Goal: Task Accomplishment & Management: Complete application form

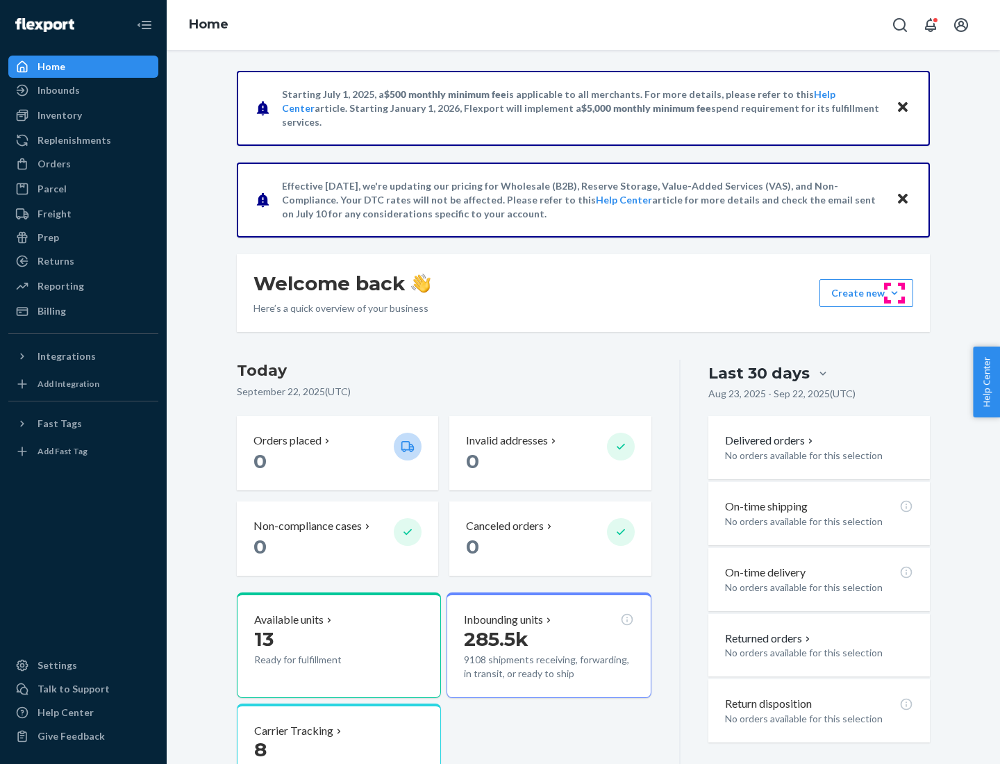
click at [894, 293] on button "Create new Create new inbound Create new order Create new product" at bounding box center [866, 293] width 94 height 28
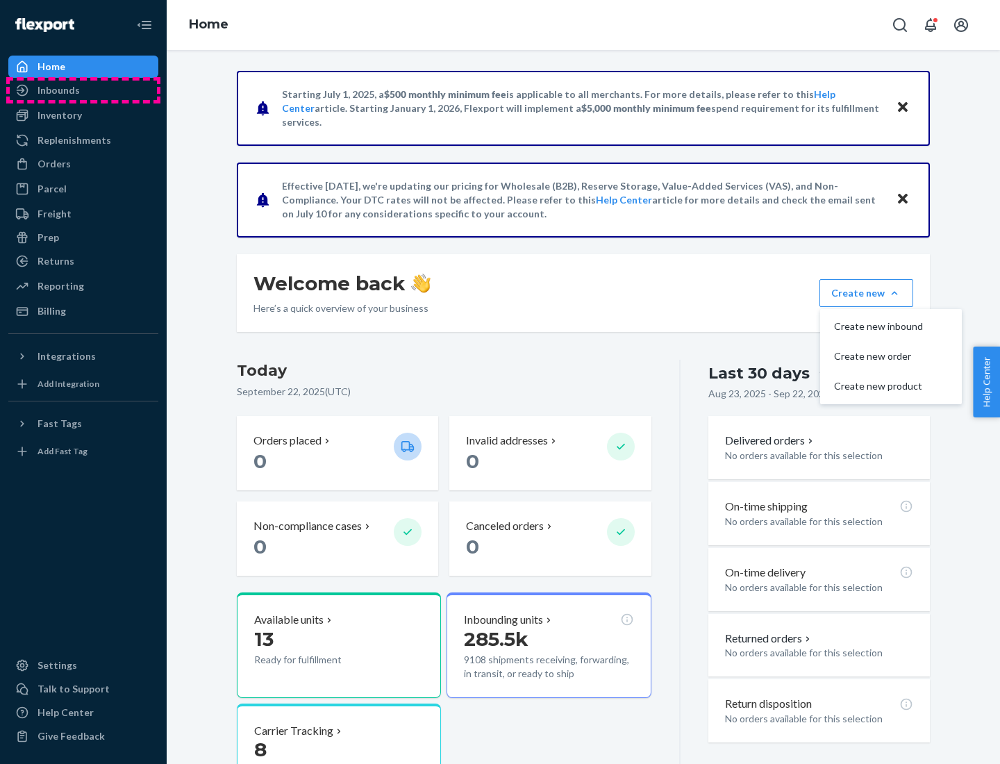
click at [83, 90] on div "Inbounds" at bounding box center [83, 90] width 147 height 19
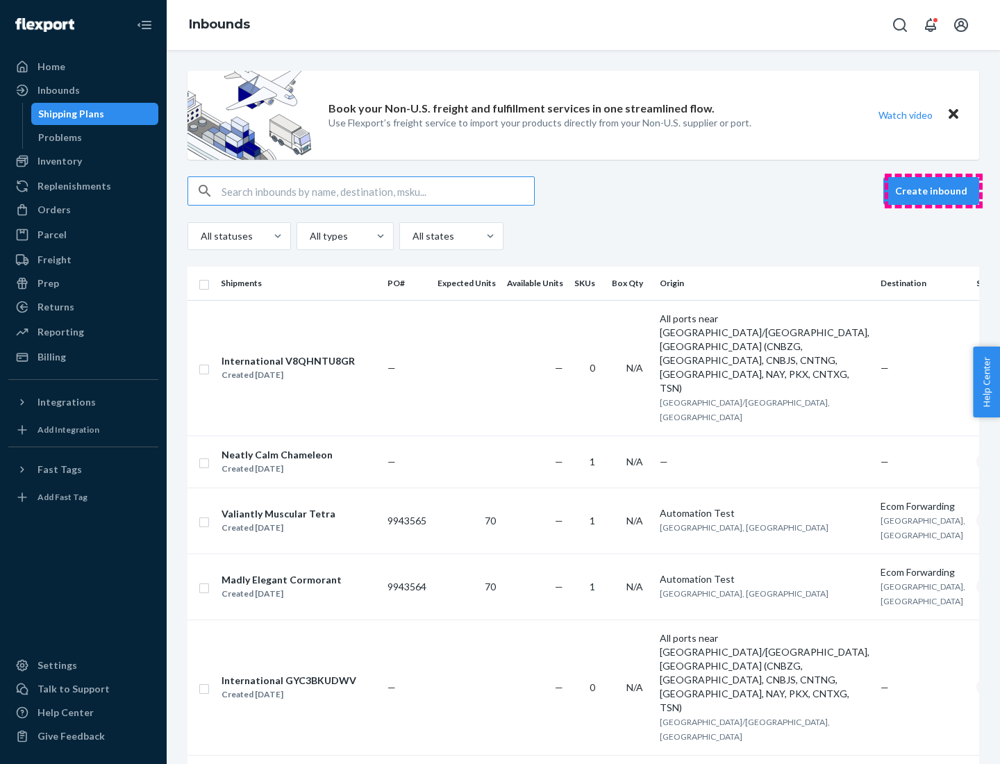
click at [933, 191] on button "Create inbound" at bounding box center [931, 191] width 96 height 28
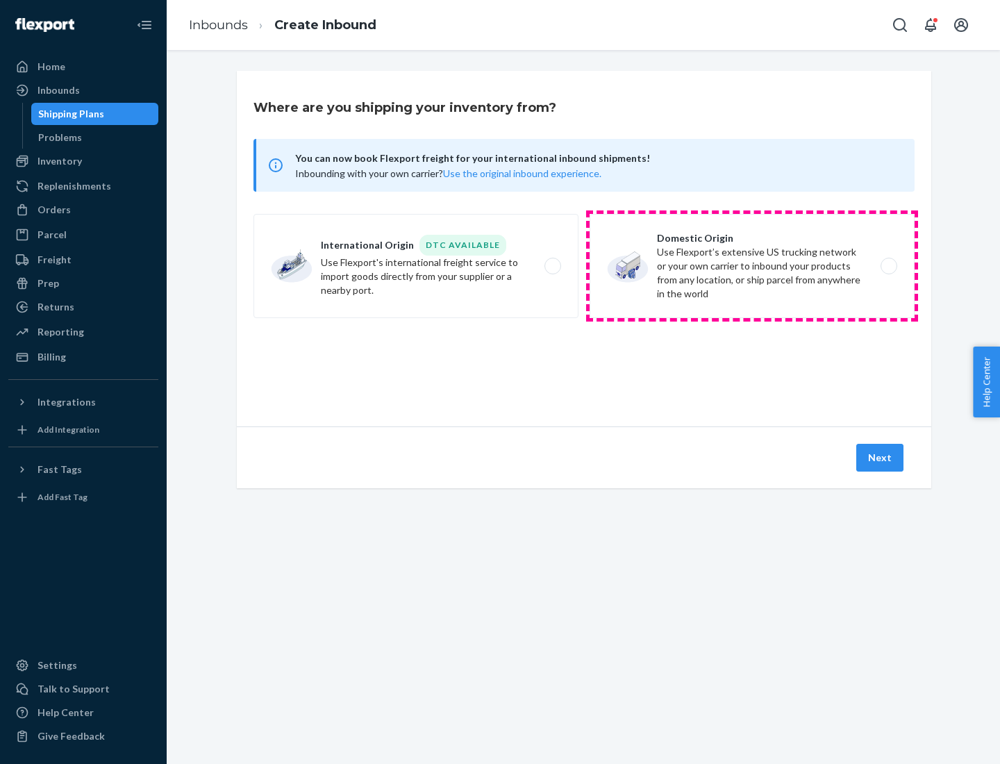
click at [752, 266] on label "Domestic Origin Use Flexport’s extensive US trucking network or your own carrie…" at bounding box center [751, 266] width 325 height 104
click at [888, 266] on input "Domestic Origin Use Flexport’s extensive US trucking network or your own carrie…" at bounding box center [892, 266] width 9 height 9
radio input "true"
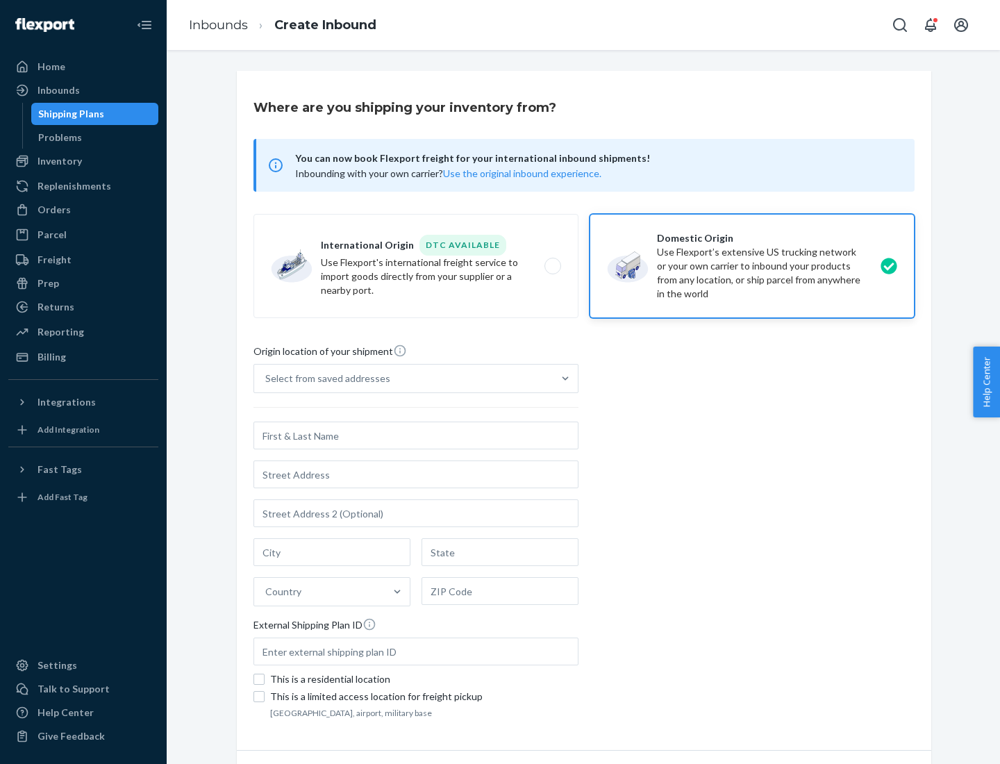
click at [324, 378] on div "Select from saved addresses" at bounding box center [327, 378] width 125 height 14
click at [267, 378] on input "Select from saved addresses" at bounding box center [265, 378] width 1 height 14
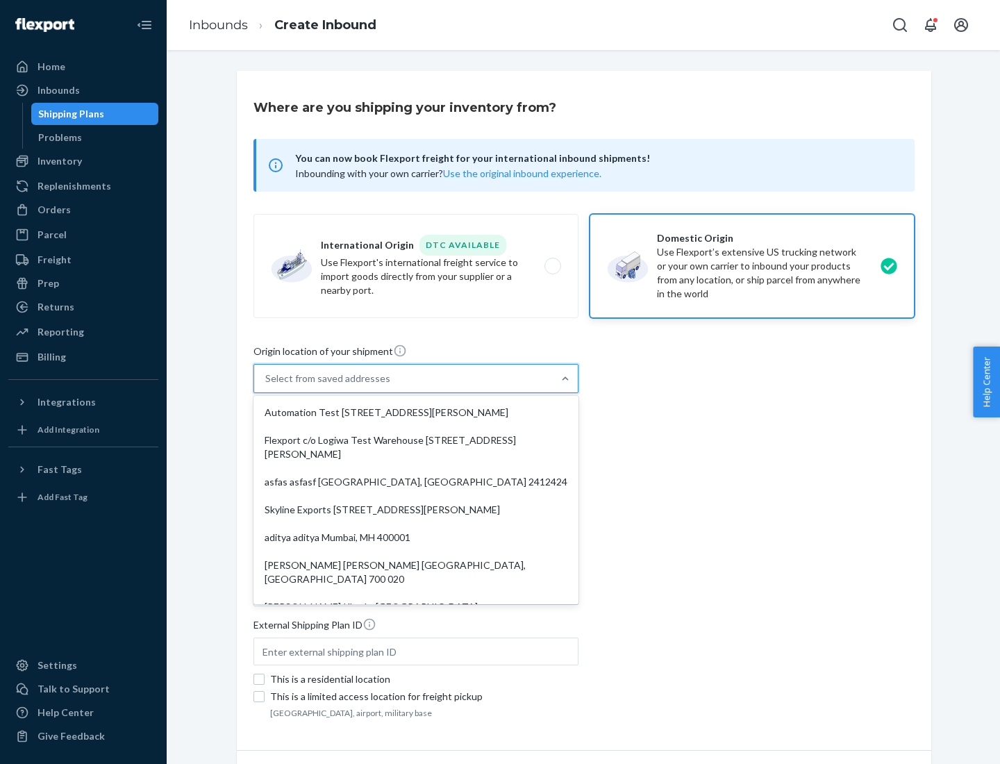
scroll to position [6, 0]
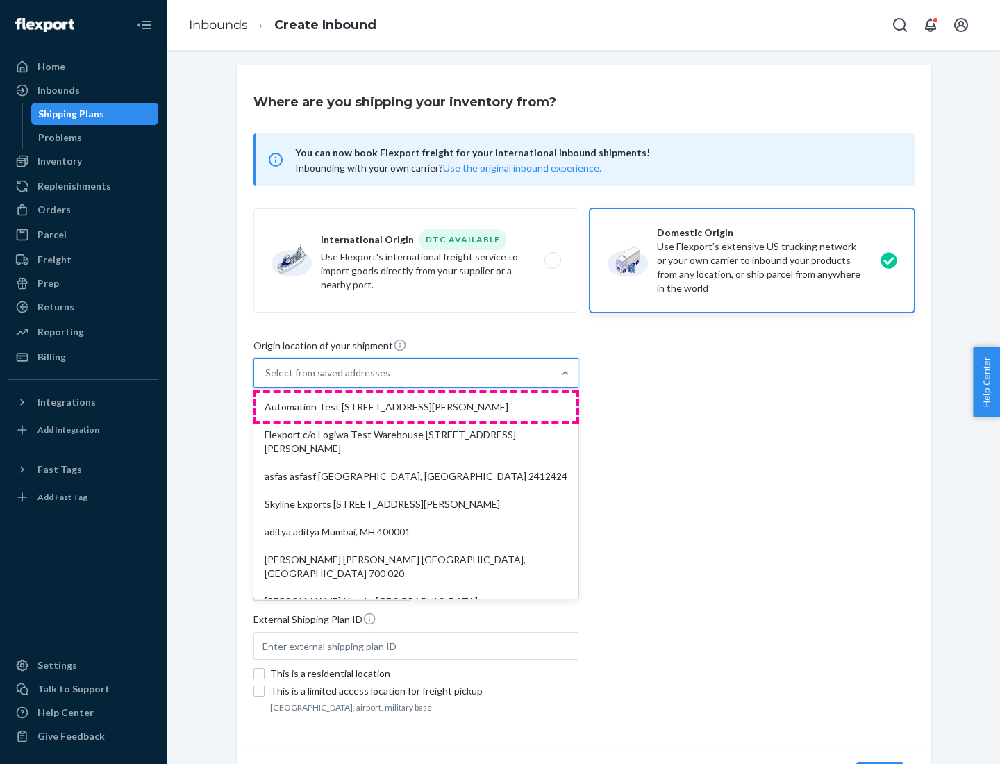
click at [416, 407] on div "Automation Test [STREET_ADDRESS][PERSON_NAME]" at bounding box center [415, 407] width 319 height 28
click at [267, 380] on input "option Automation Test [STREET_ADDRESS][PERSON_NAME]. 9 results available. Use …" at bounding box center [265, 373] width 1 height 14
type input "Automation Test"
type input "9th Floor"
type input "[GEOGRAPHIC_DATA]"
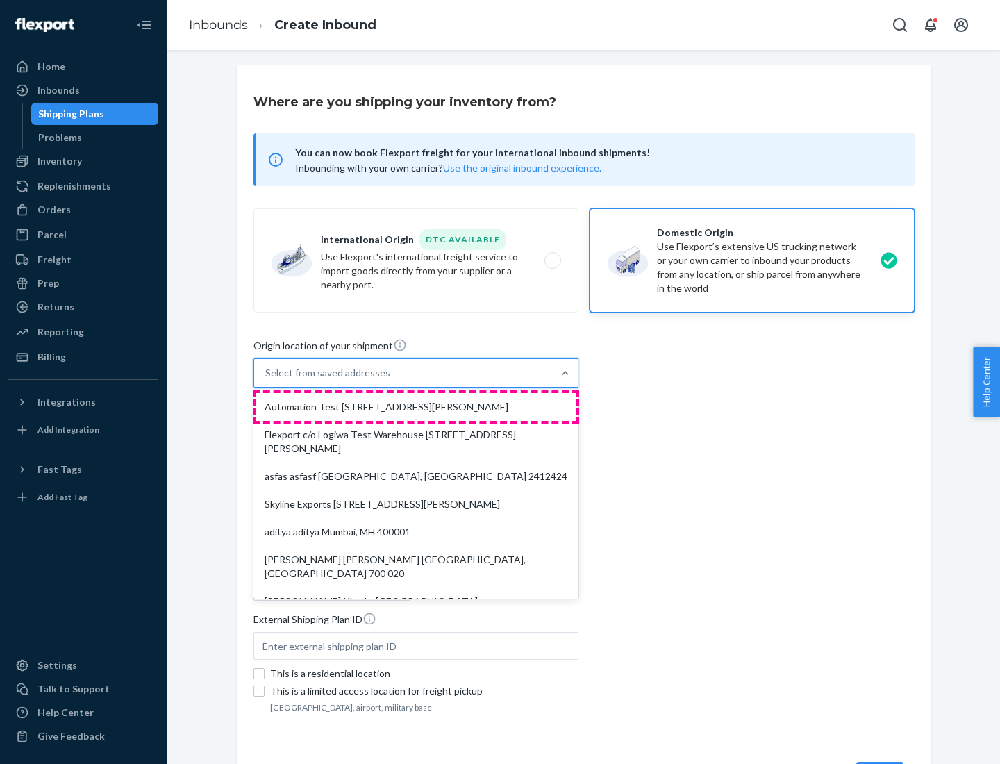
type input "CA"
type input "94104"
type input "[STREET_ADDRESS][PERSON_NAME]"
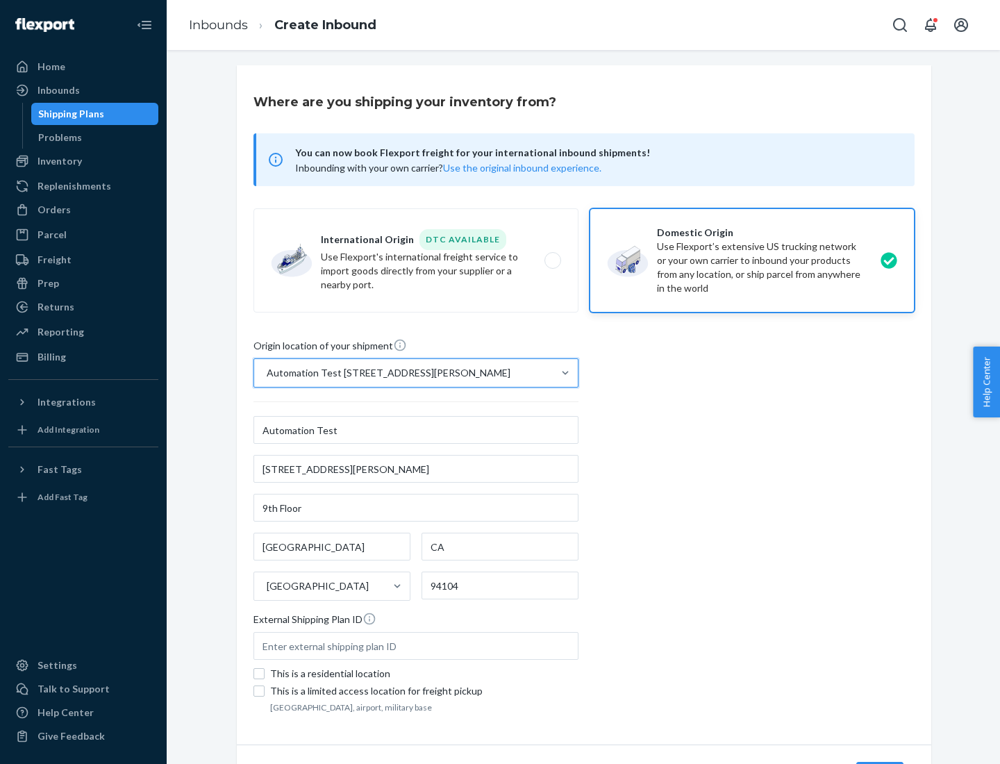
scroll to position [81, 0]
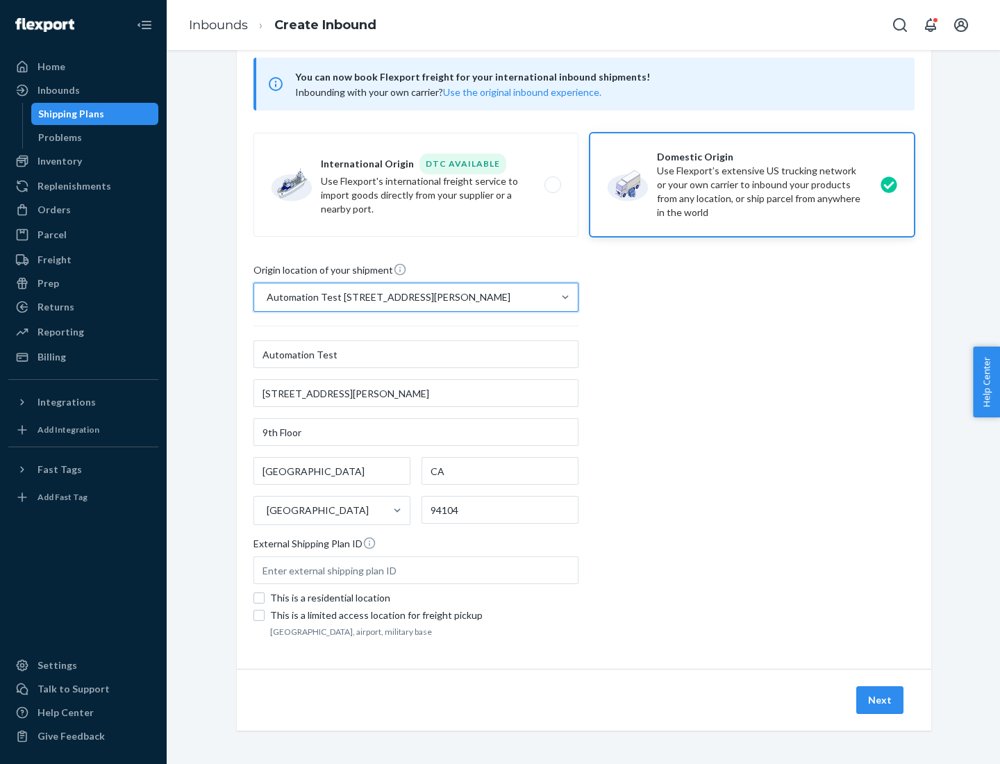
click at [880, 700] on button "Next" at bounding box center [879, 700] width 47 height 28
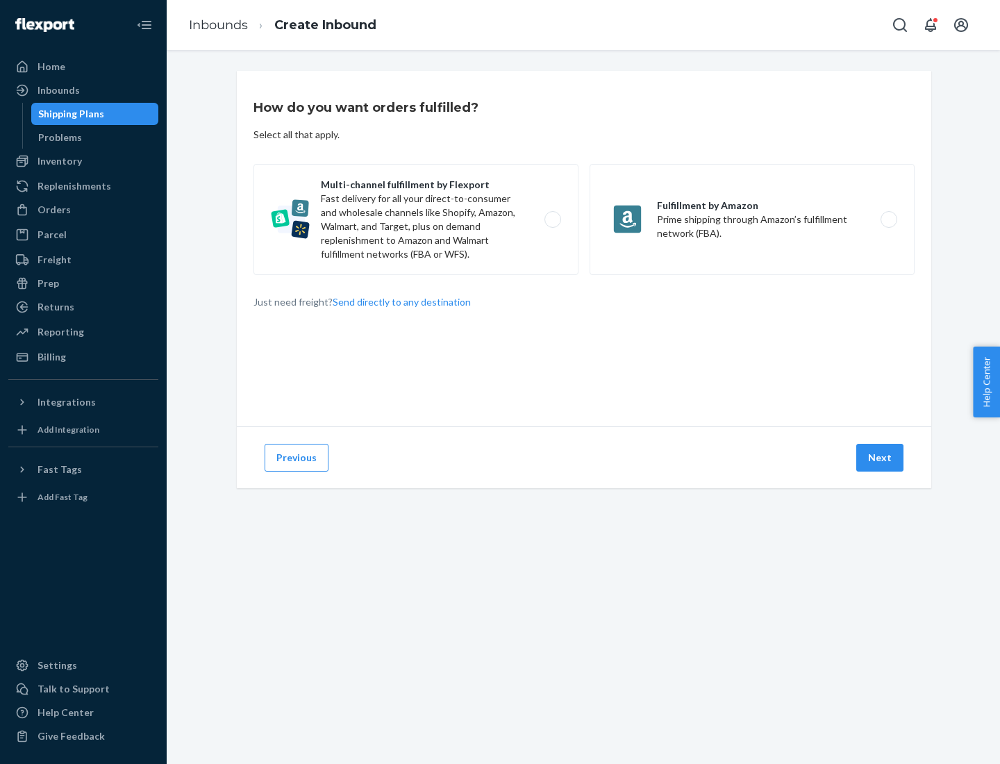
click at [416, 219] on label "Multi-channel fulfillment by Flexport Fast delivery for all your direct-to-cons…" at bounding box center [415, 219] width 325 height 111
click at [552, 219] on input "Multi-channel fulfillment by Flexport Fast delivery for all your direct-to-cons…" at bounding box center [556, 219] width 9 height 9
radio input "true"
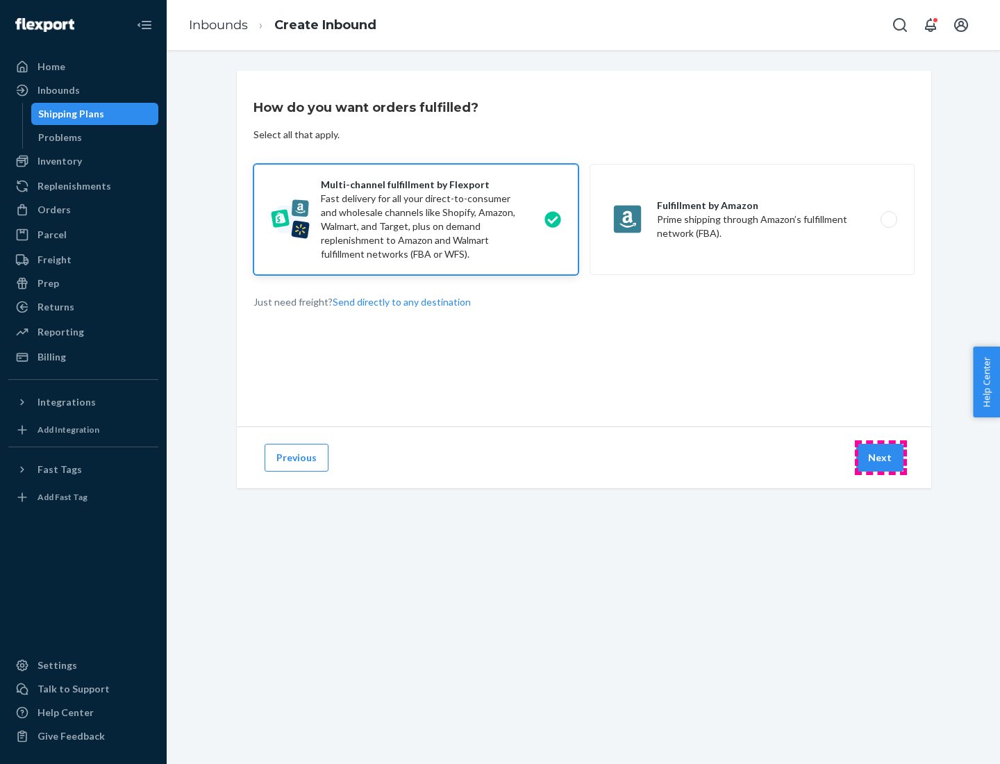
click at [880, 458] on button "Next" at bounding box center [879, 458] width 47 height 28
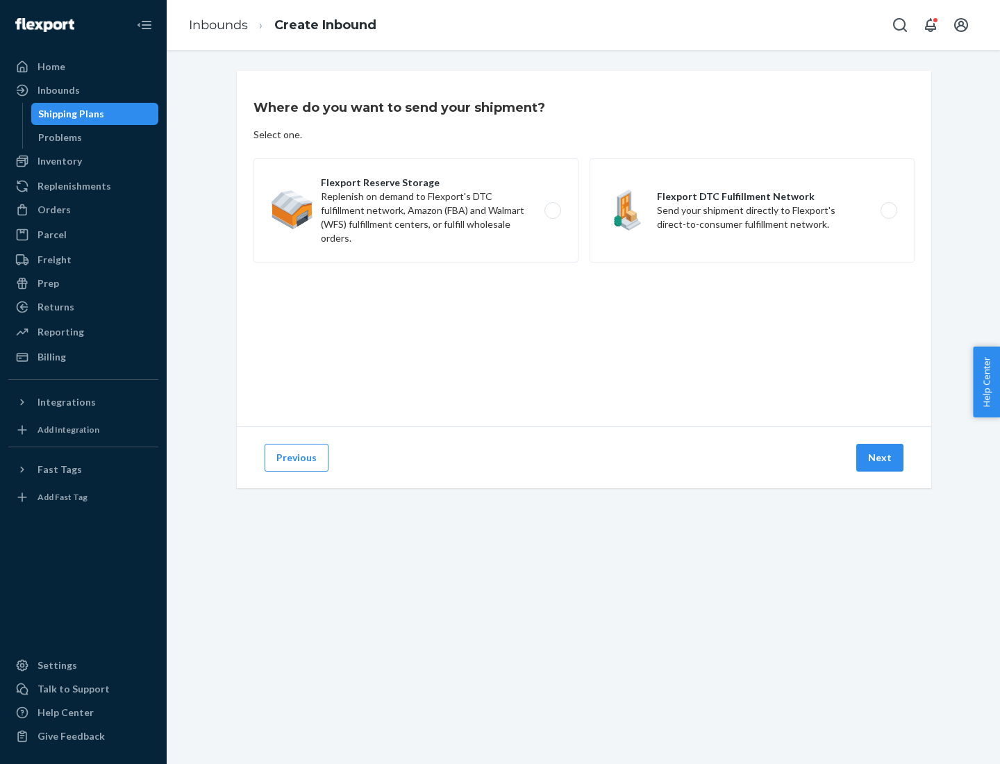
click at [752, 210] on label "Flexport DTC Fulfillment Network Send your shipment directly to Flexport's dire…" at bounding box center [751, 210] width 325 height 104
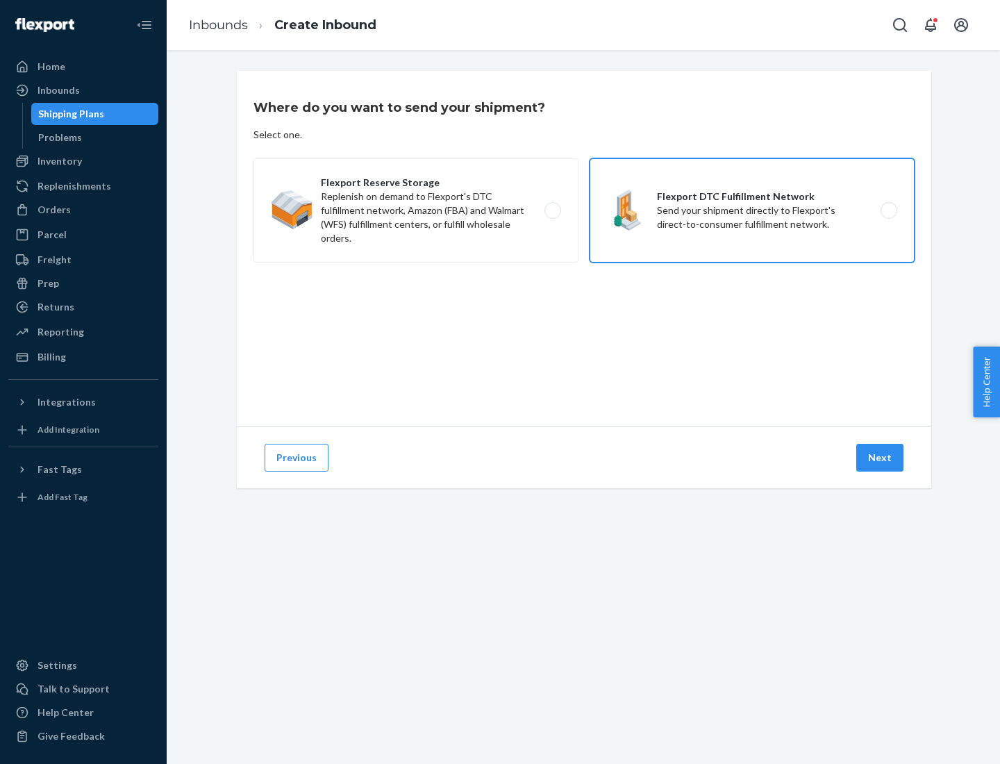
click at [888, 210] on input "Flexport DTC Fulfillment Network Send your shipment directly to Flexport's dire…" at bounding box center [892, 210] width 9 height 9
radio input "true"
click at [880, 458] on button "Next" at bounding box center [879, 458] width 47 height 28
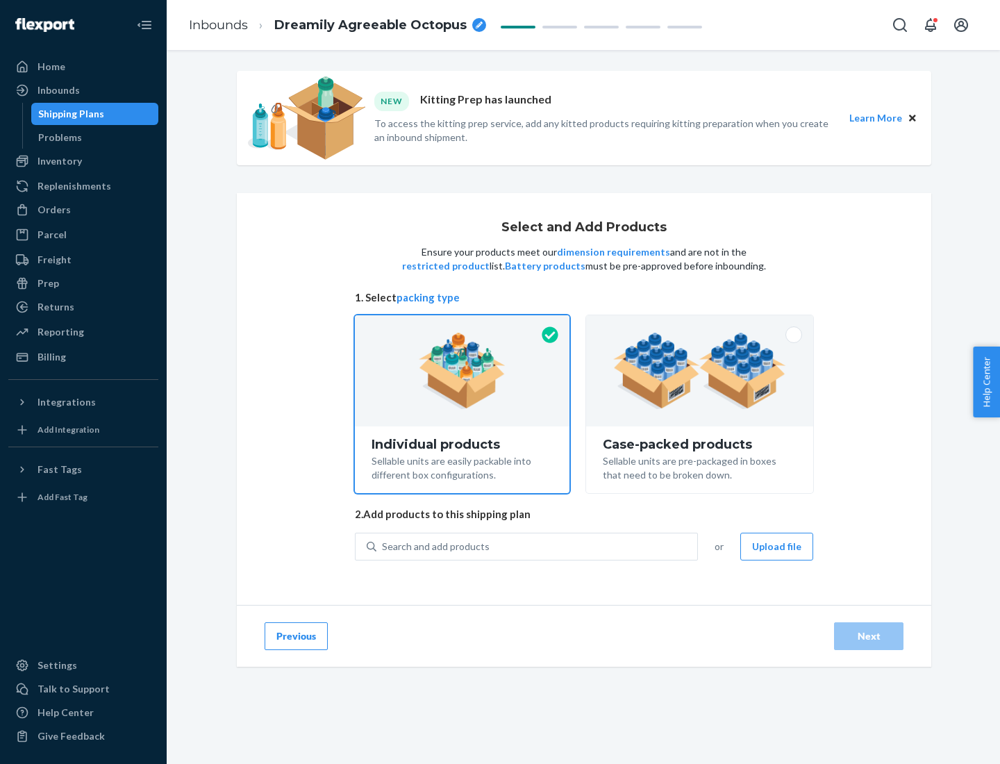
click at [700, 371] on img at bounding box center [699, 371] width 173 height 76
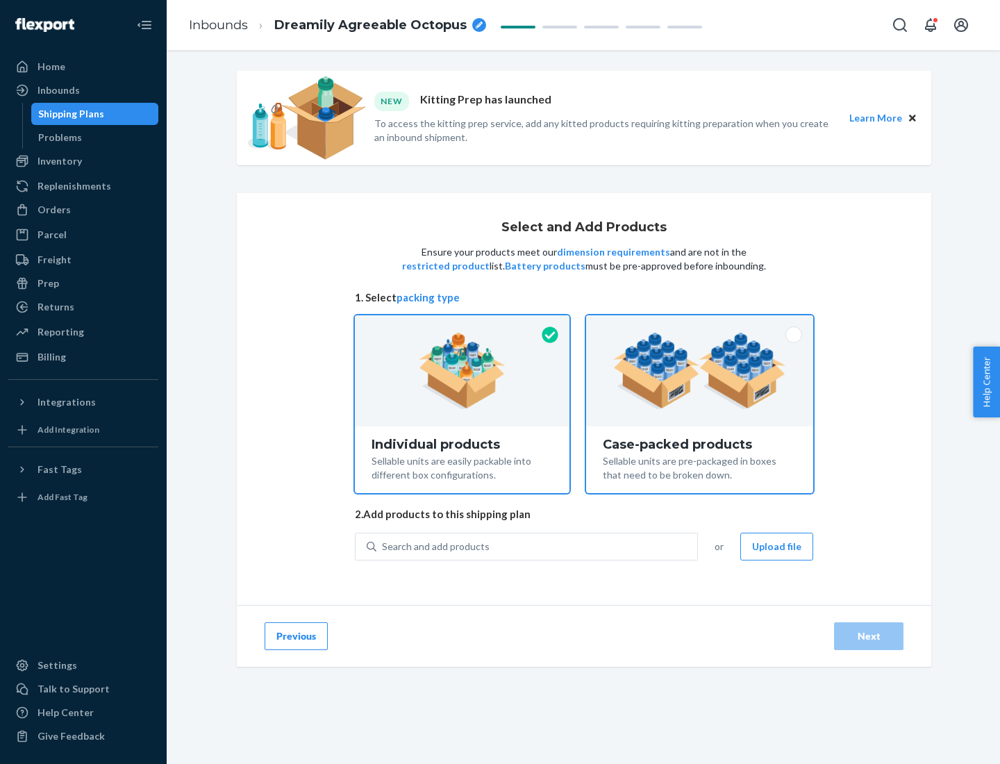
click at [700, 324] on input "Case-packed products Sellable units are pre-packaged in boxes that need to be b…" at bounding box center [699, 319] width 9 height 9
radio input "true"
radio input "false"
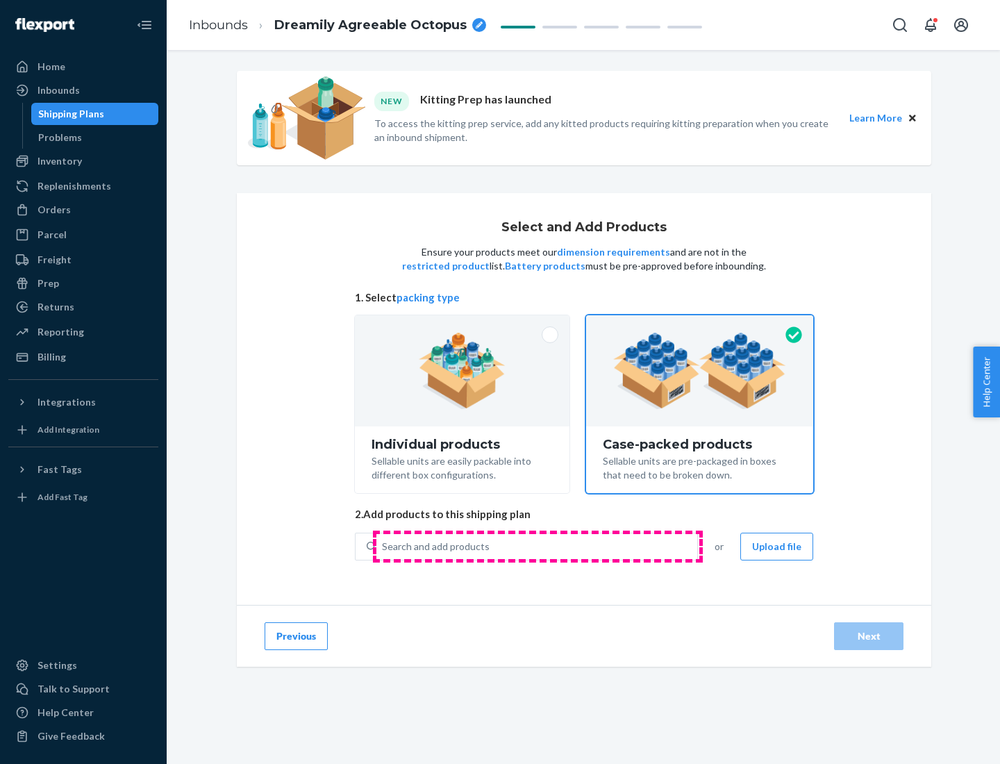
click at [537, 546] on div "Search and add products" at bounding box center [536, 546] width 321 height 25
click at [383, 546] on input "Search and add products" at bounding box center [382, 546] width 1 height 14
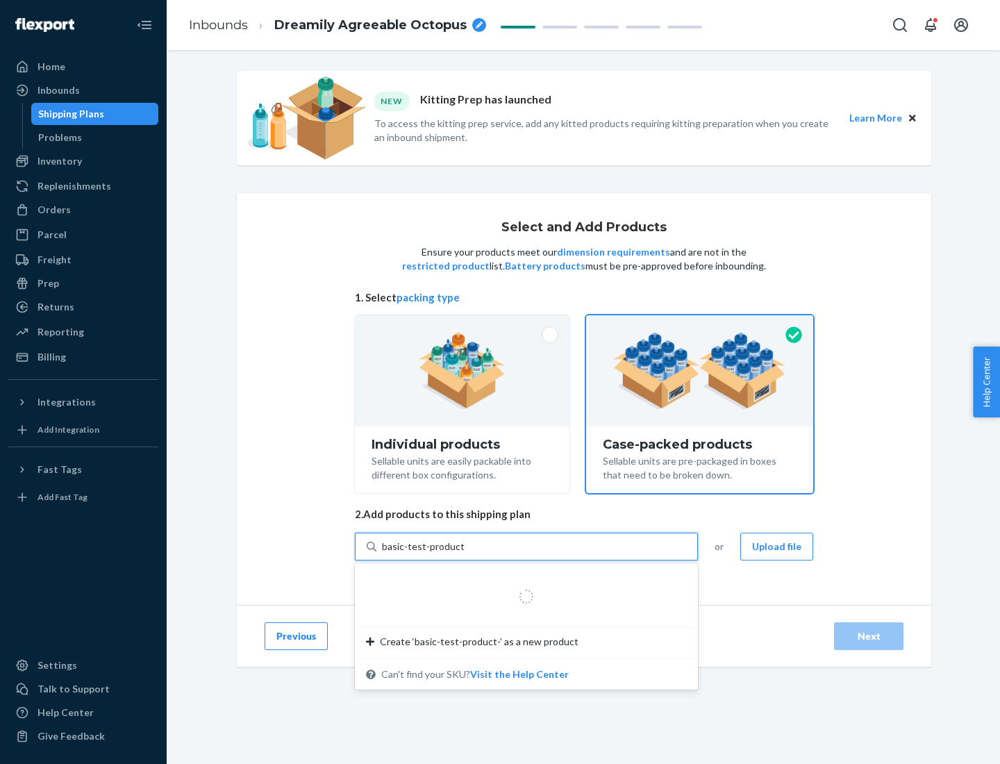
type input "basic-test-product-1"
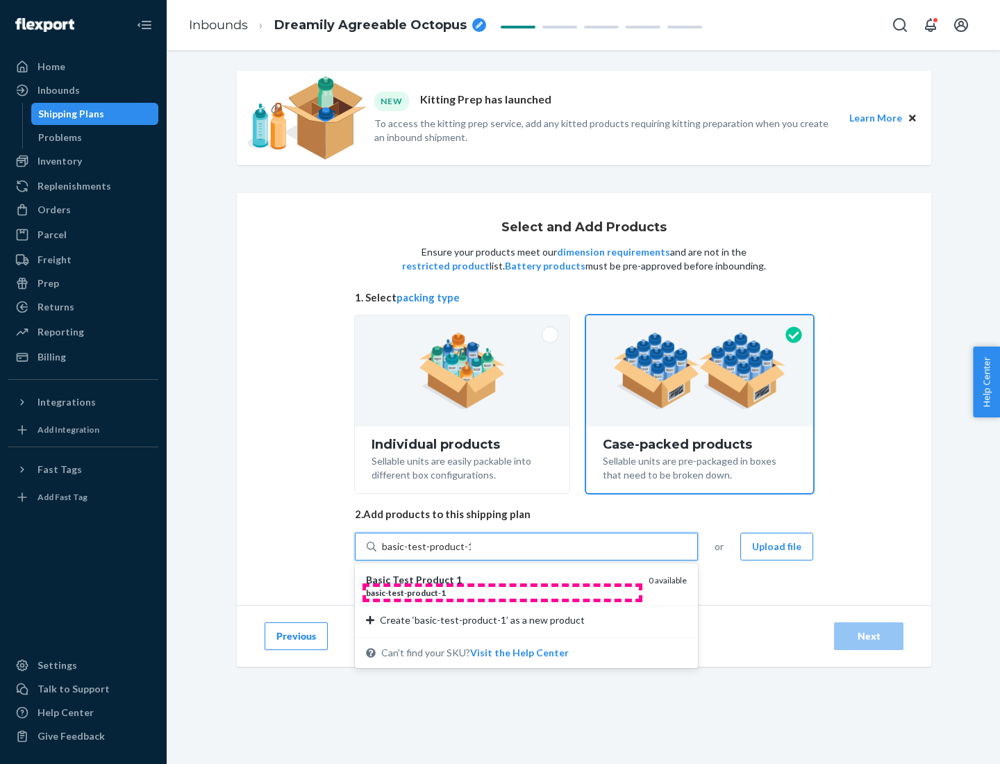
click at [502, 592] on div "basic - test - product - 1" at bounding box center [501, 593] width 271 height 12
click at [471, 553] on input "basic-test-product-1" at bounding box center [426, 546] width 89 height 14
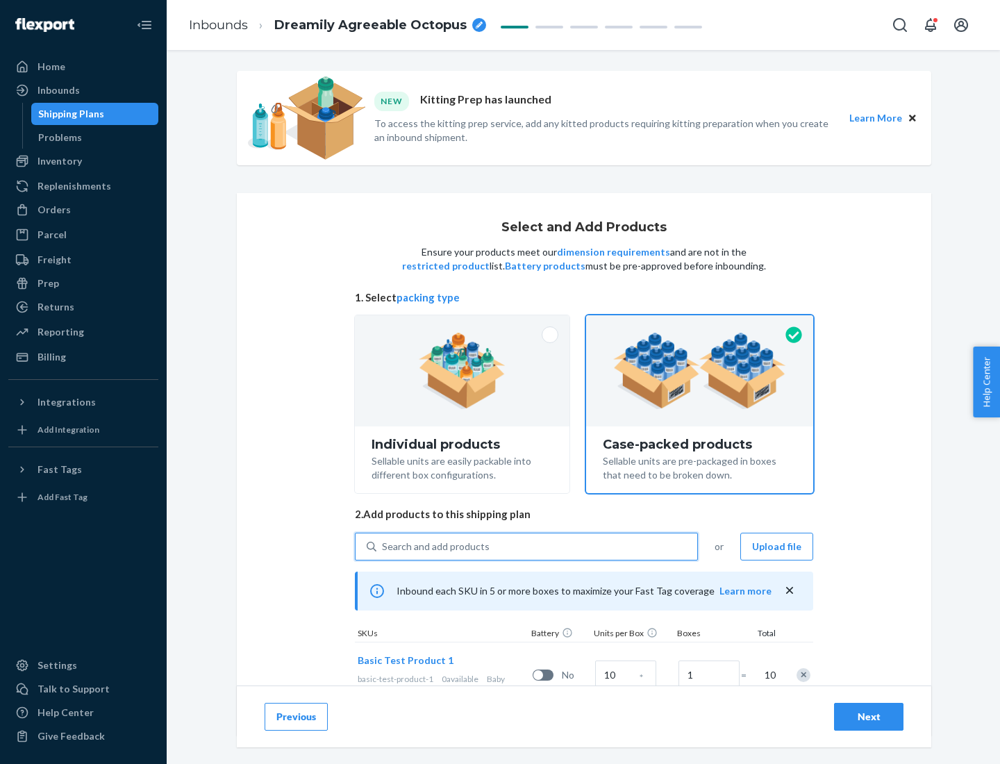
scroll to position [50, 0]
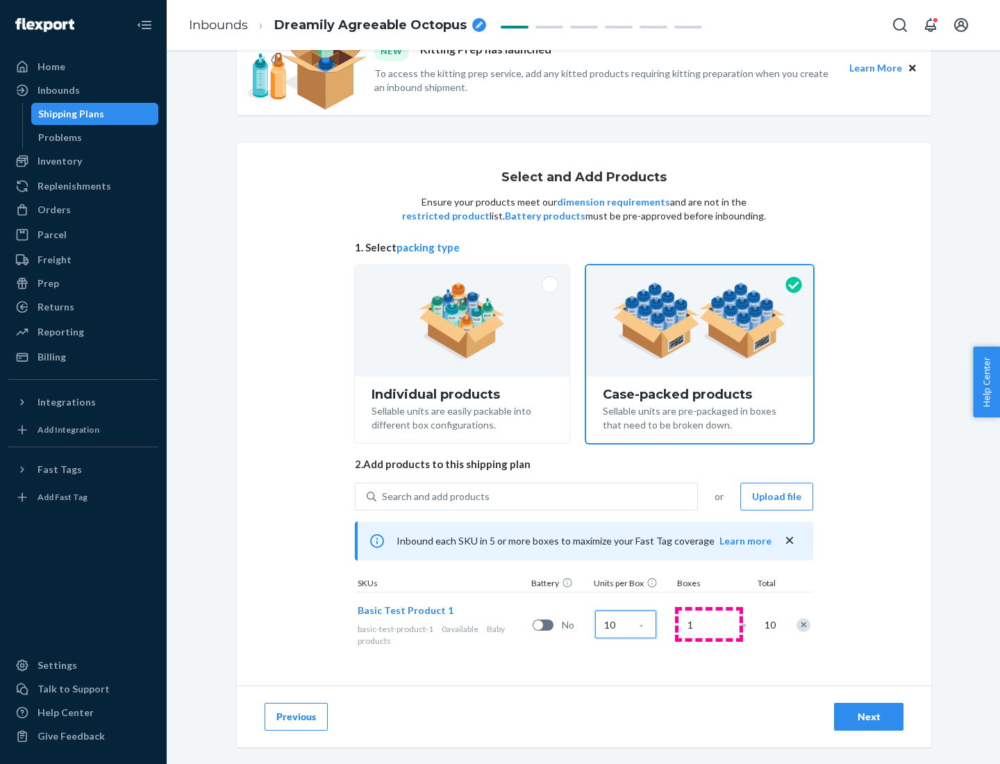
type input "10"
type input "7"
click at [869, 717] on div "Next" at bounding box center [869, 717] width 46 height 14
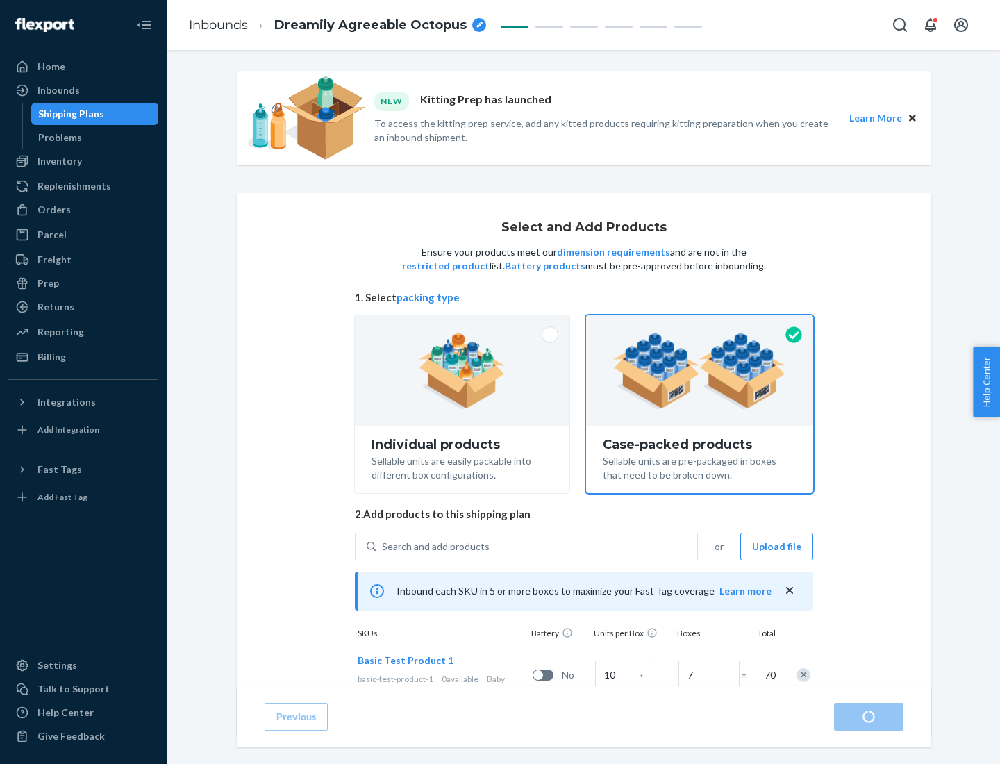
radio input "true"
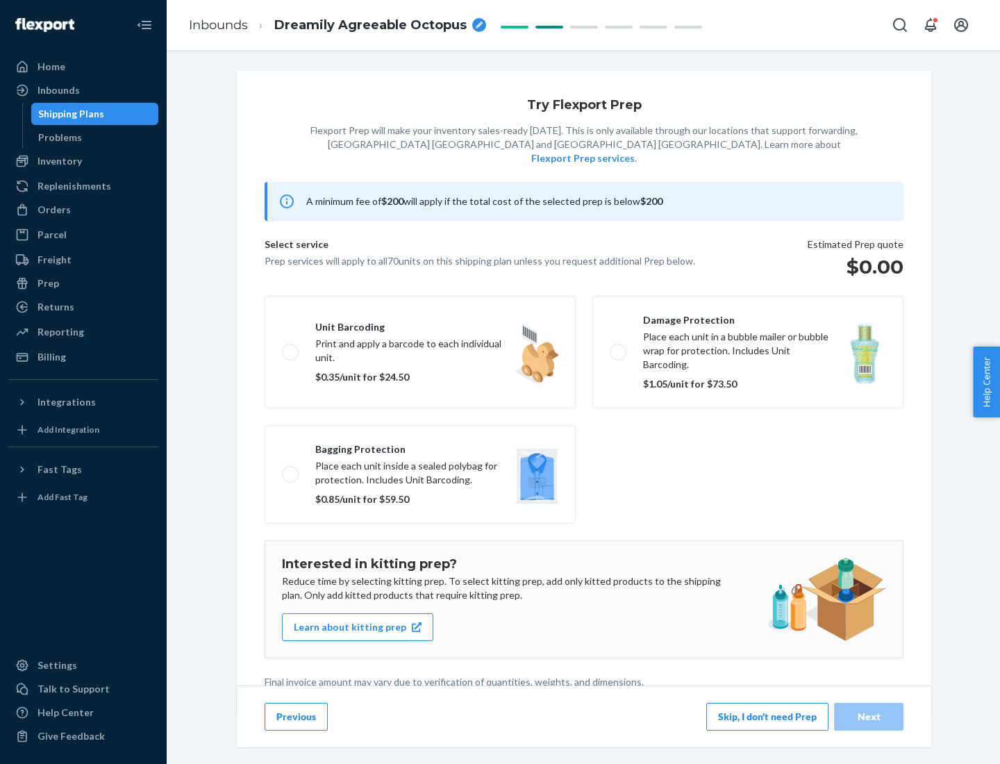
scroll to position [3, 0]
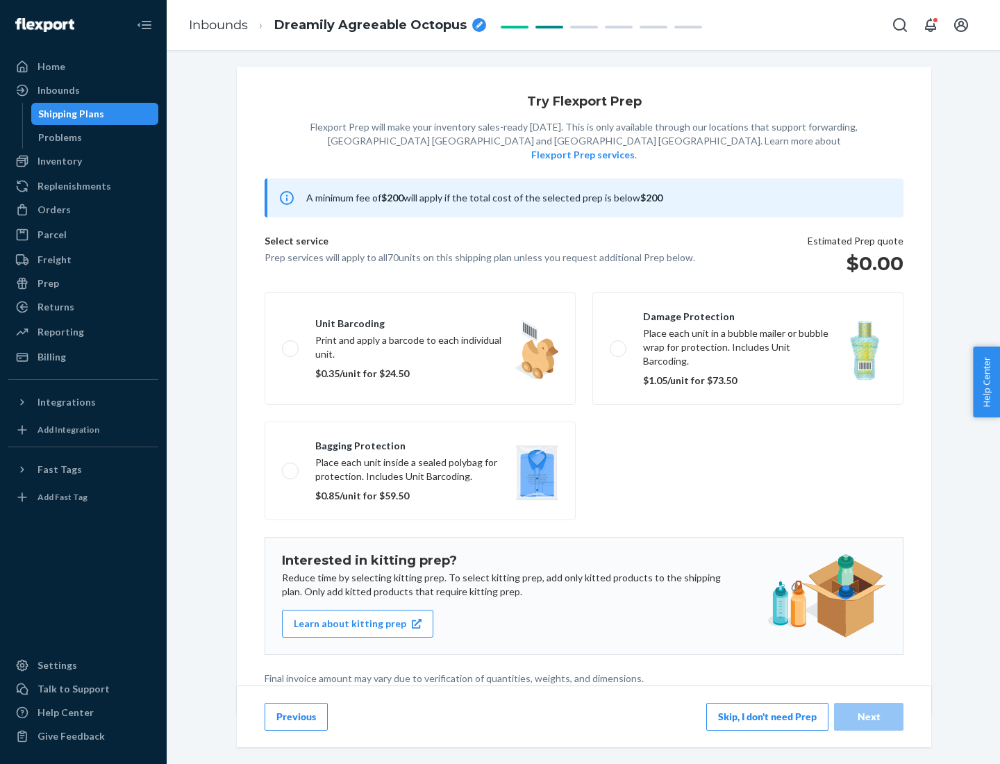
click at [420, 442] on label "Bagging protection Place each unit inside a sealed polybag for protection. Incl…" at bounding box center [420, 470] width 311 height 99
click at [291, 466] on input "Bagging protection Place each unit inside a sealed polybag for protection. Incl…" at bounding box center [286, 470] width 9 height 9
checkbox input "true"
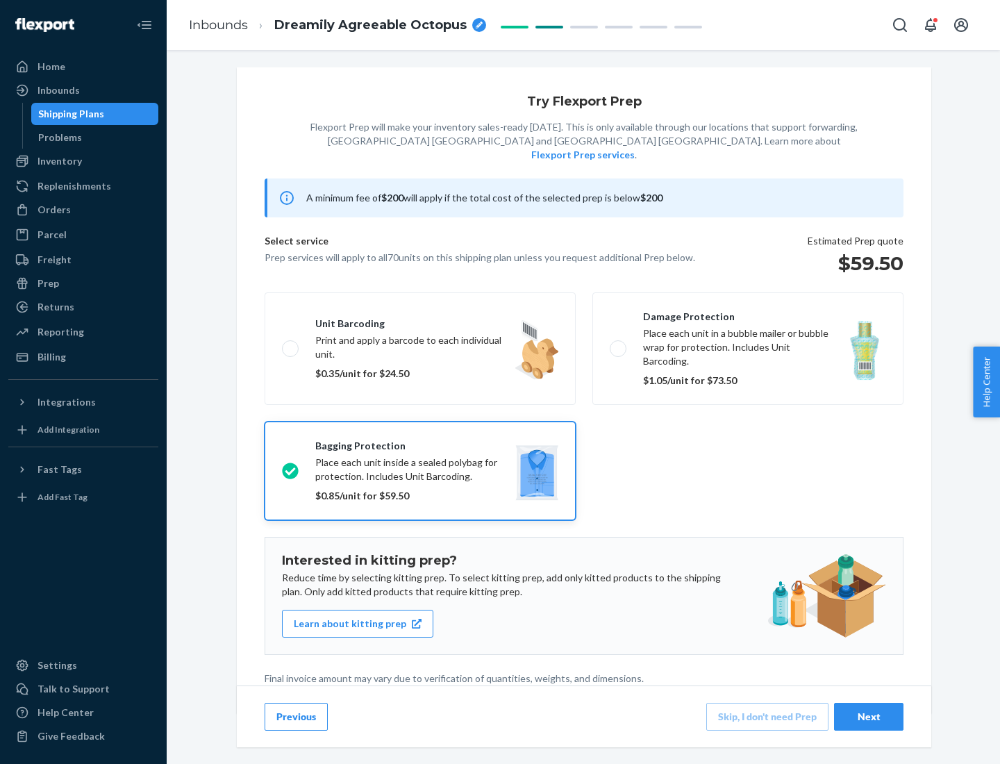
click at [869, 716] on div "Next" at bounding box center [869, 717] width 46 height 14
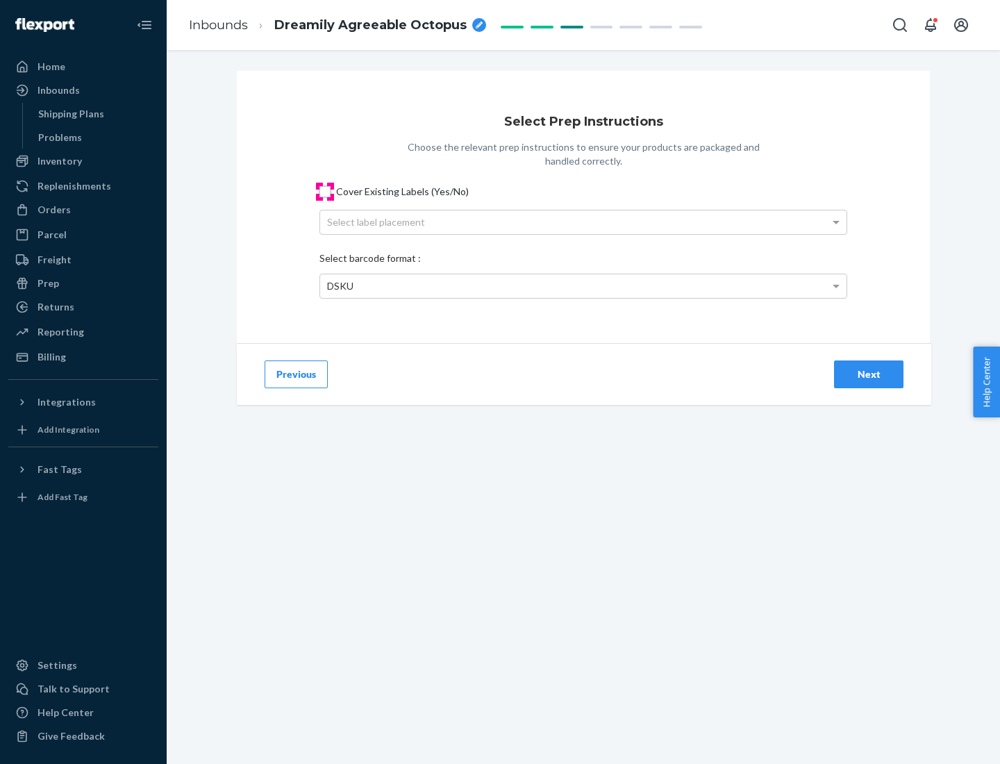
click at [325, 191] on input "Cover Existing Labels (Yes/No)" at bounding box center [324, 191] width 11 height 11
checkbox input "true"
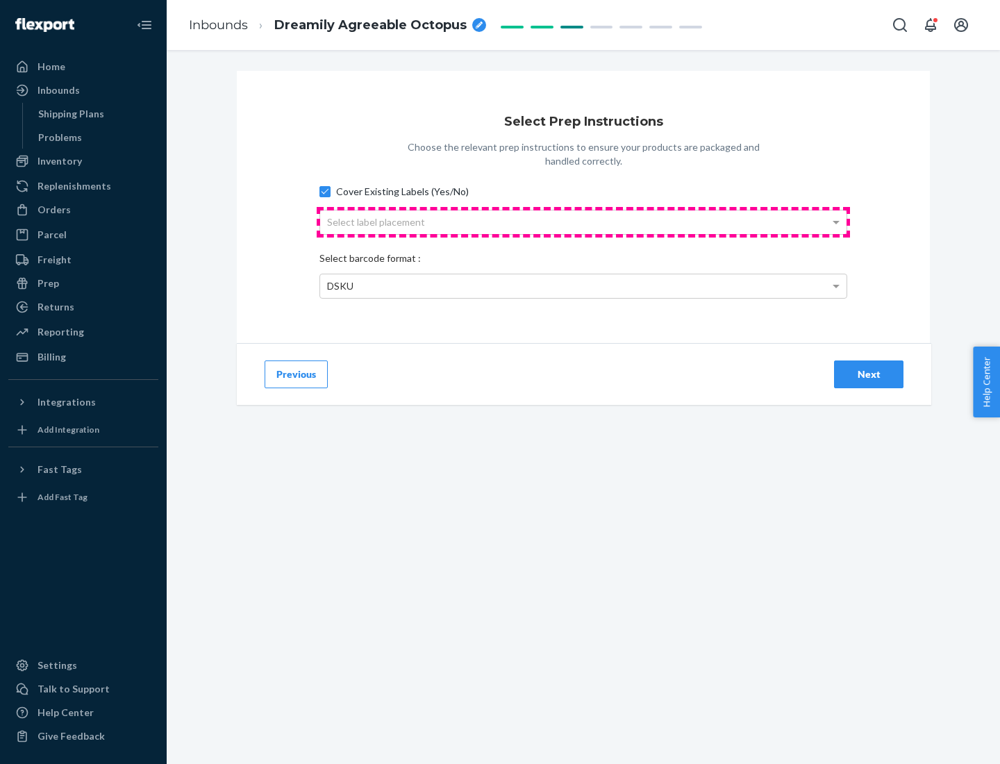
click at [583, 221] on div "Select label placement" at bounding box center [583, 222] width 526 height 24
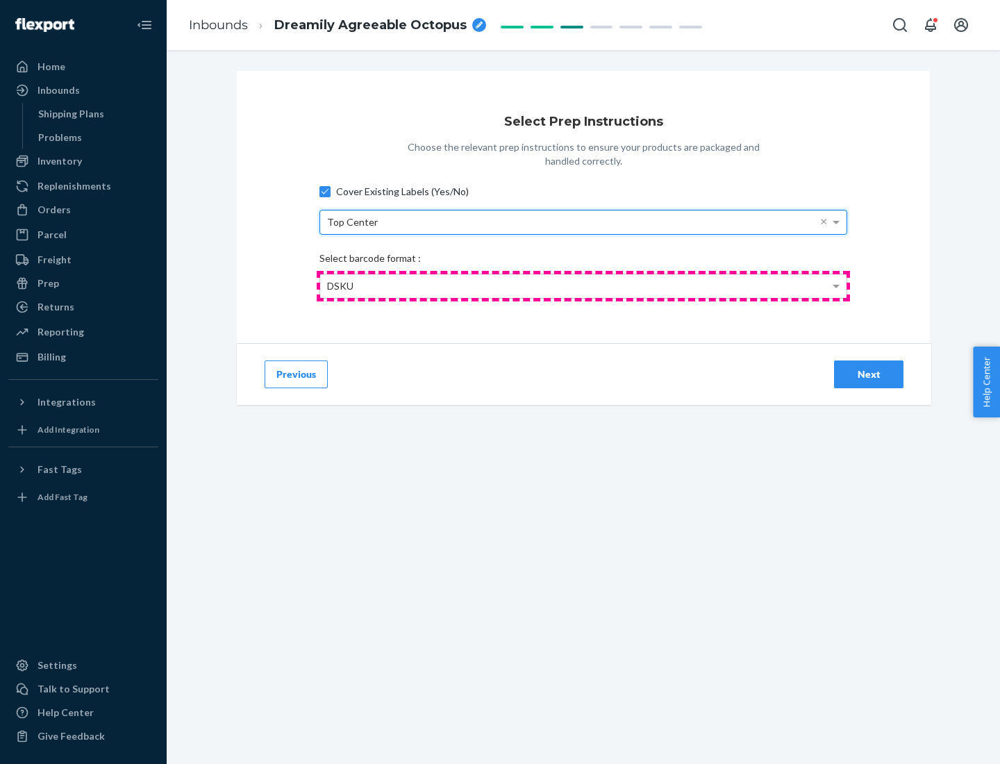
click at [583, 285] on div "DSKU" at bounding box center [583, 286] width 526 height 24
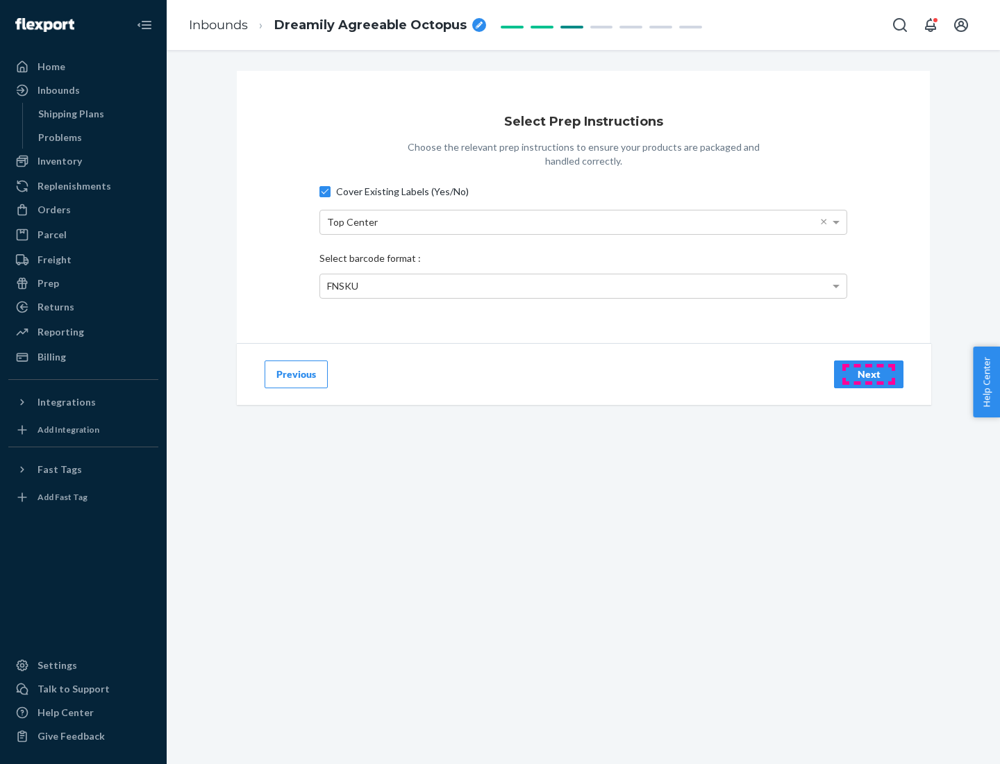
click at [869, 374] on div "Next" at bounding box center [869, 374] width 46 height 14
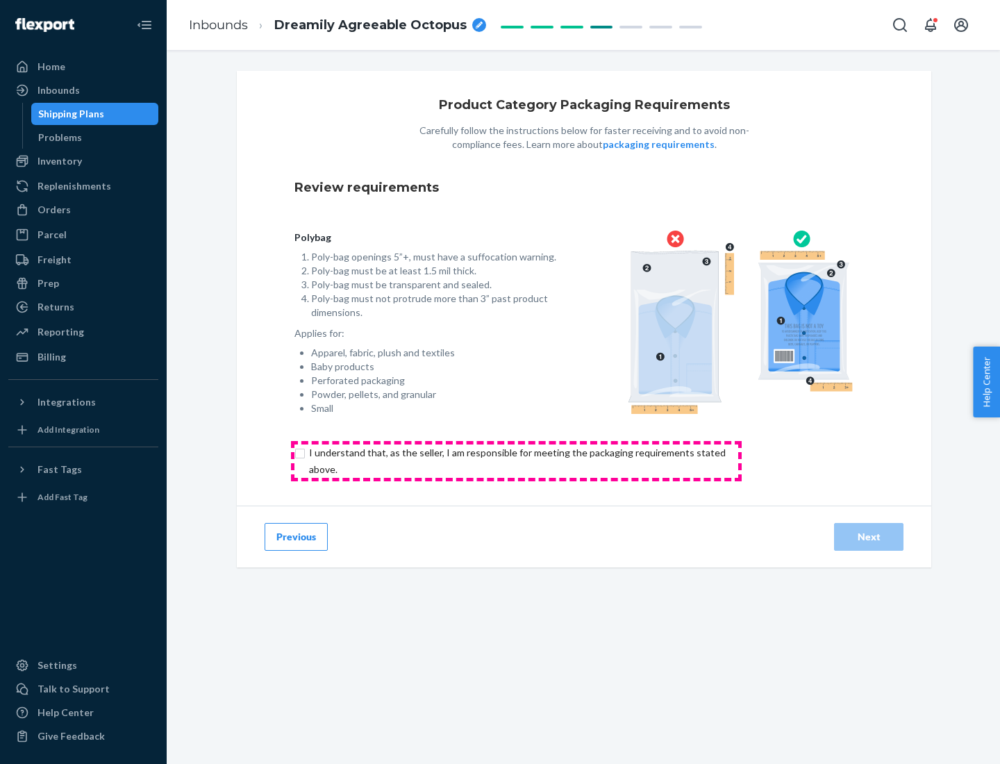
click at [516, 460] on input "checkbox" at bounding box center [525, 460] width 462 height 33
checkbox input "true"
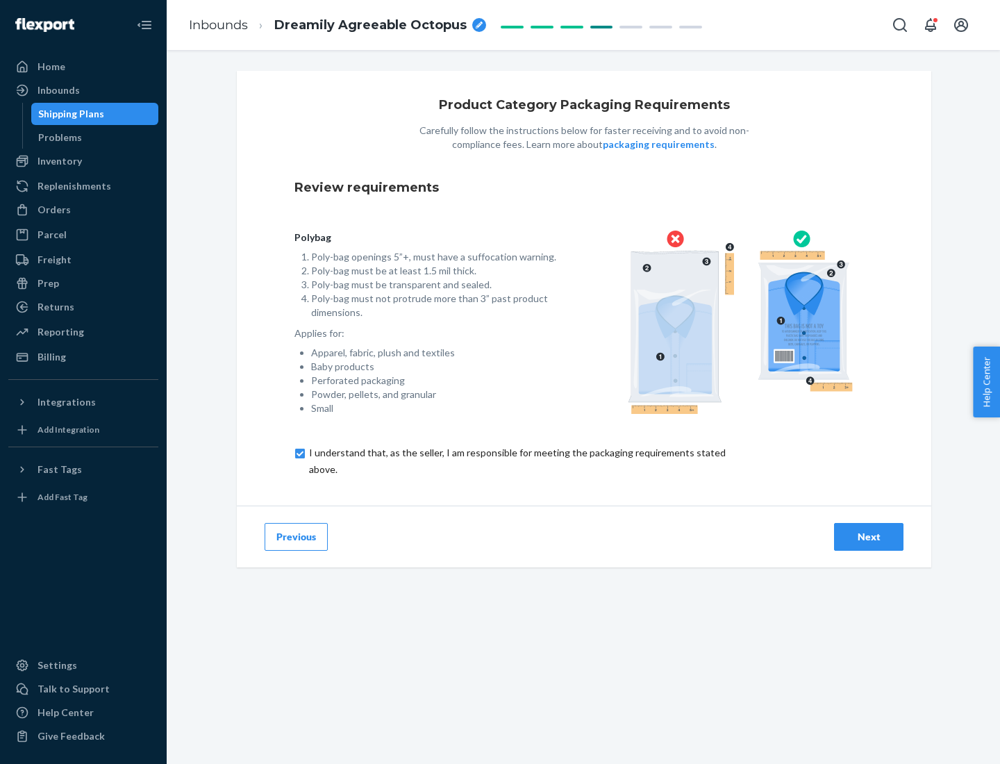
click at [869, 536] on div "Next" at bounding box center [869, 537] width 46 height 14
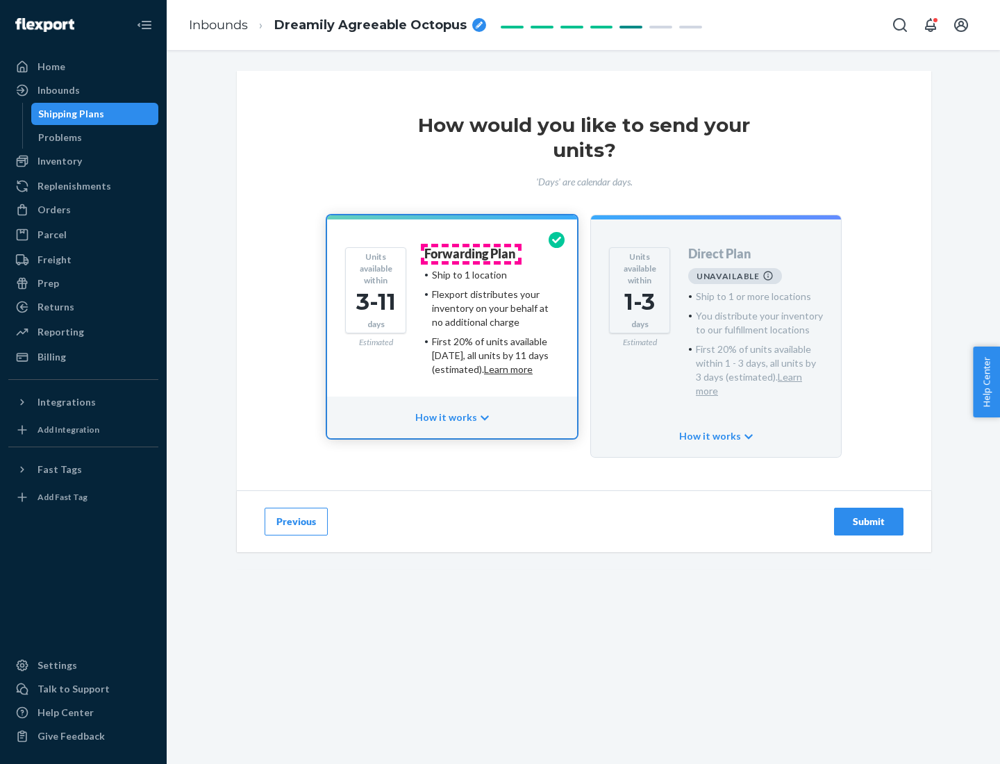
click at [471, 253] on h4 "Forwarding Plan" at bounding box center [469, 254] width 91 height 14
click at [869, 514] on div "Submit" at bounding box center [869, 521] width 46 height 14
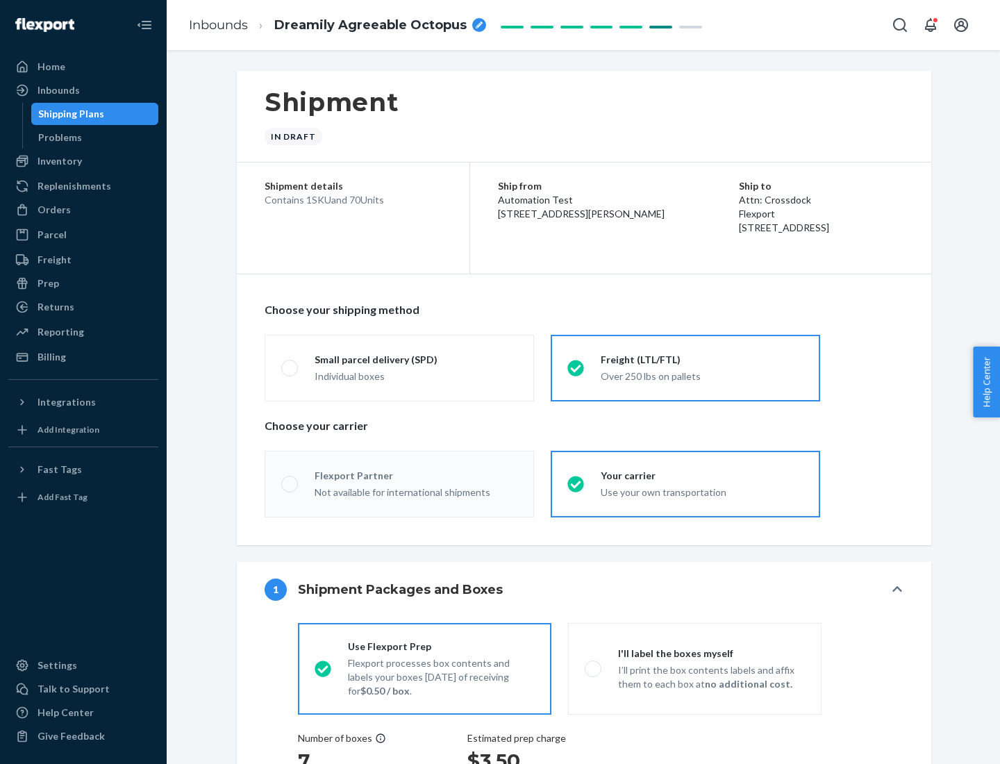
radio input "true"
radio input "false"
radio input "true"
radio input "false"
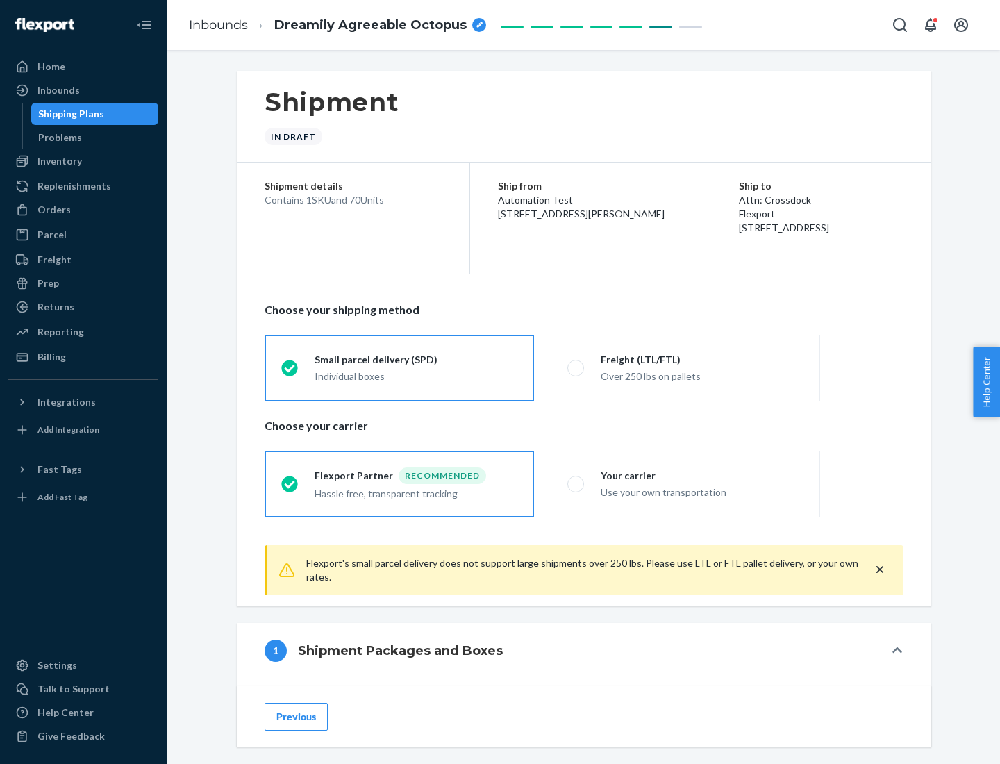
click at [685, 367] on div "Over 250 lbs on pallets" at bounding box center [702, 375] width 203 height 17
click at [576, 367] on input "Freight (LTL/FTL) Over 250 lbs on pallets" at bounding box center [571, 367] width 9 height 9
radio input "true"
radio input "false"
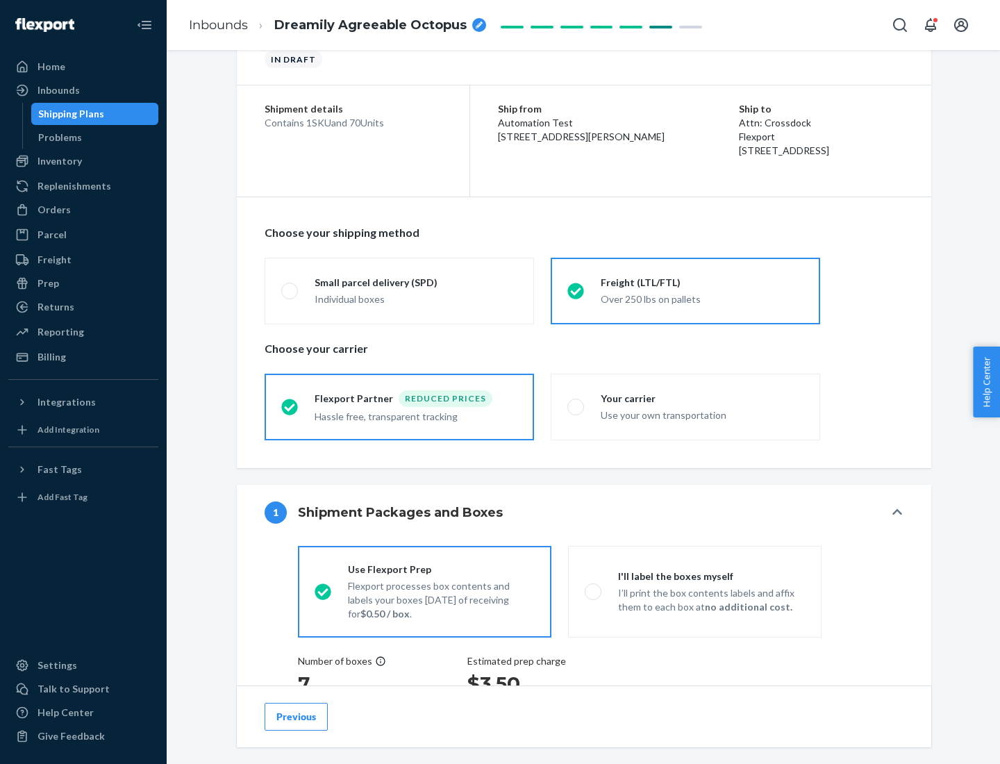
click at [685, 406] on div "Use your own transportation" at bounding box center [702, 413] width 203 height 17
click at [576, 406] on input "Your carrier Use your own transportation" at bounding box center [571, 406] width 9 height 9
radio input "true"
radio input "false"
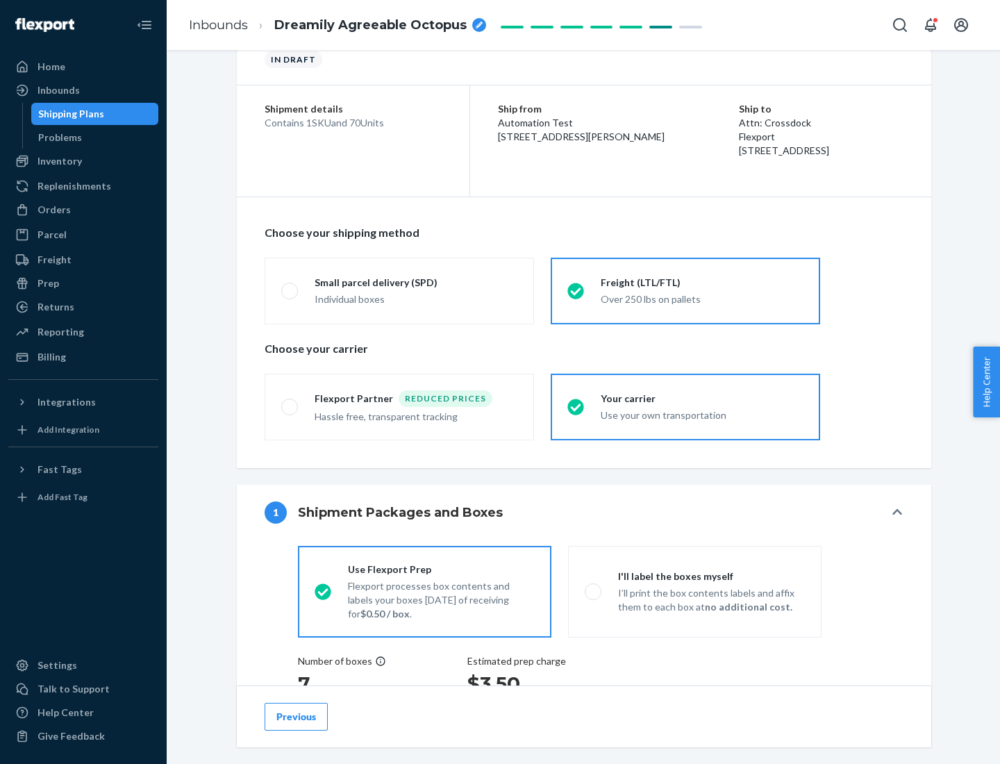
scroll to position [262, 0]
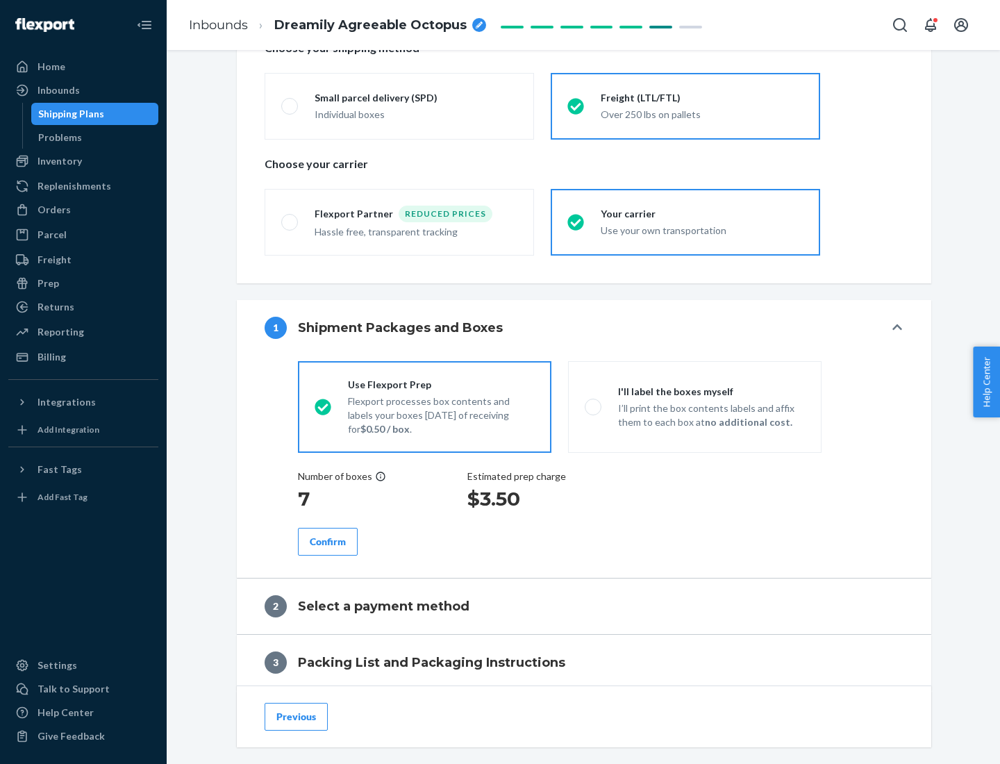
click at [694, 406] on p "I’ll print the box contents labels and affix them to each box at no additional …" at bounding box center [711, 415] width 187 height 28
click at [594, 406] on input "I'll label the boxes myself I’ll print the box contents labels and affix them t…" at bounding box center [589, 406] width 9 height 9
radio input "true"
radio input "false"
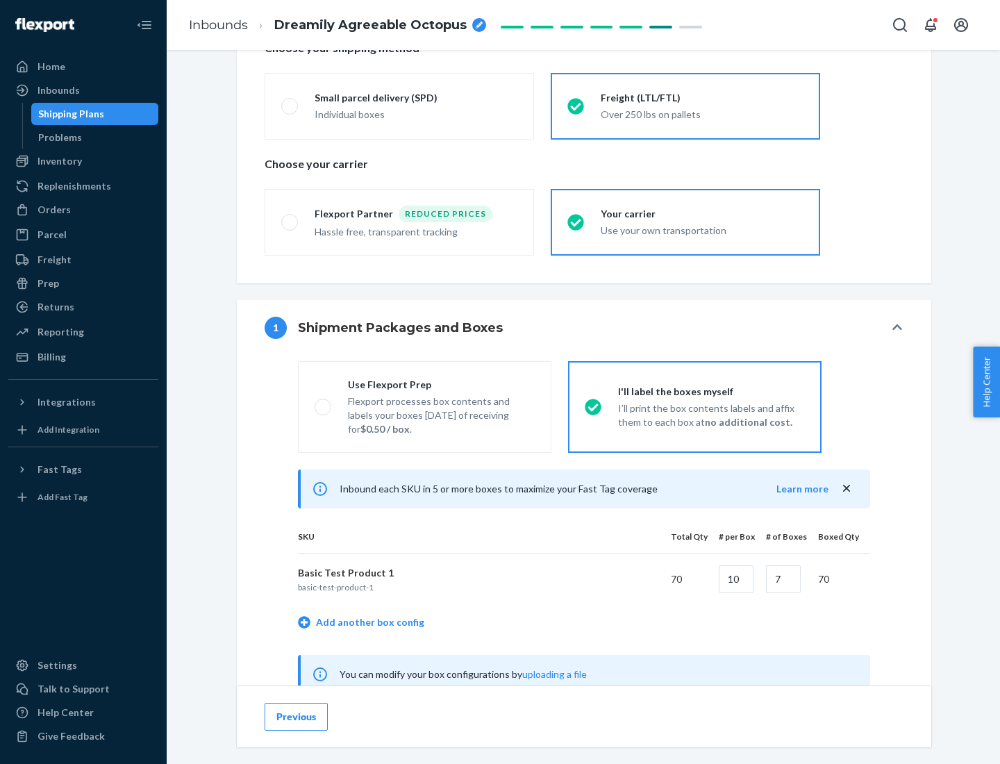
scroll to position [434, 0]
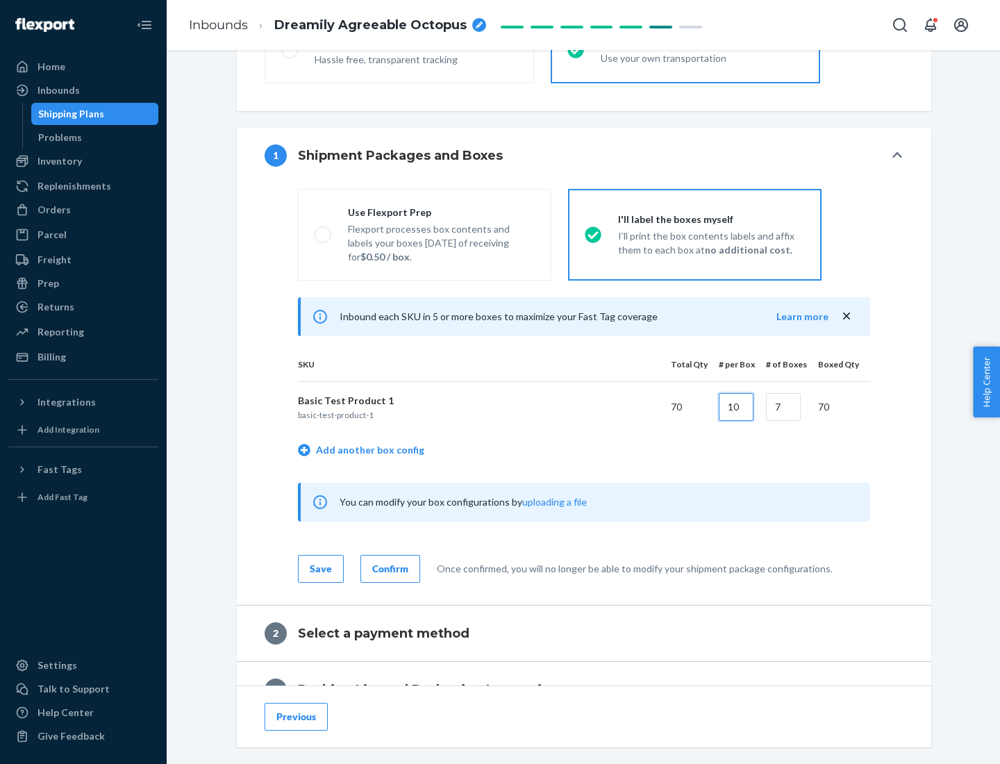
type input "10"
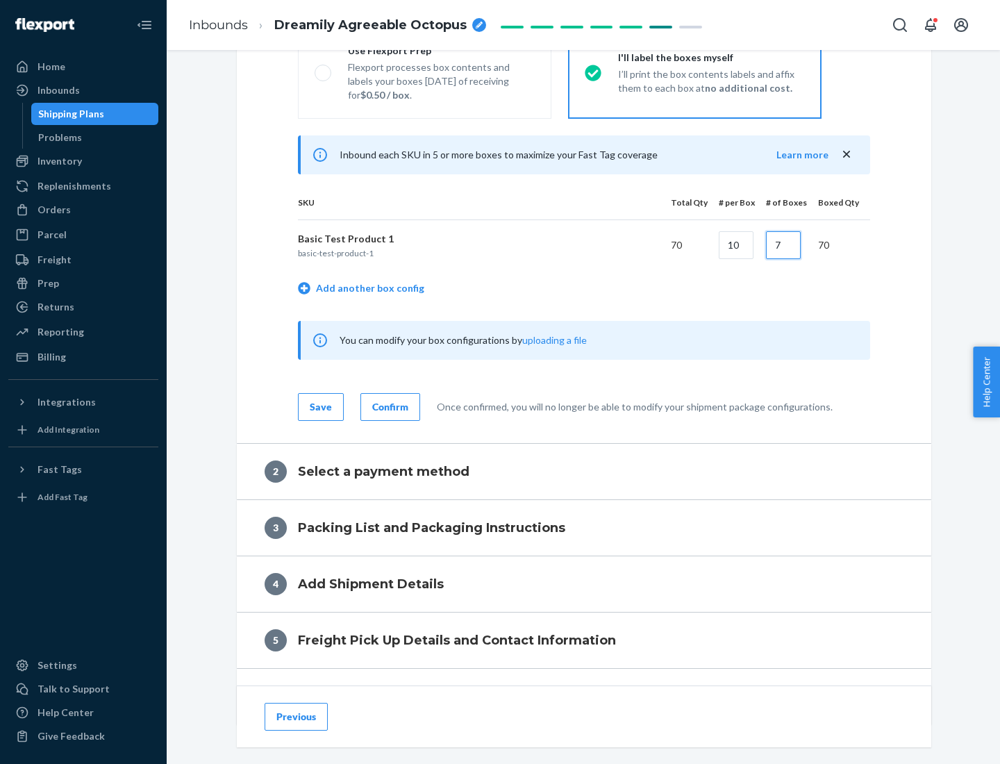
type input "7"
click at [388, 406] on div "Confirm" at bounding box center [390, 407] width 36 height 14
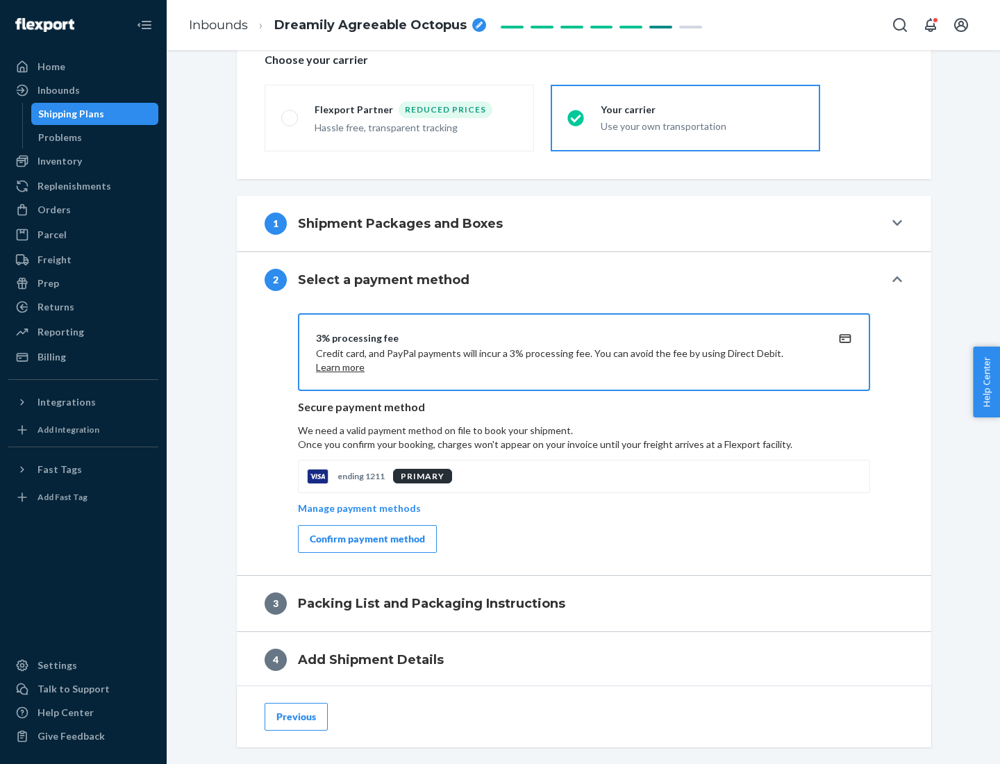
scroll to position [498, 0]
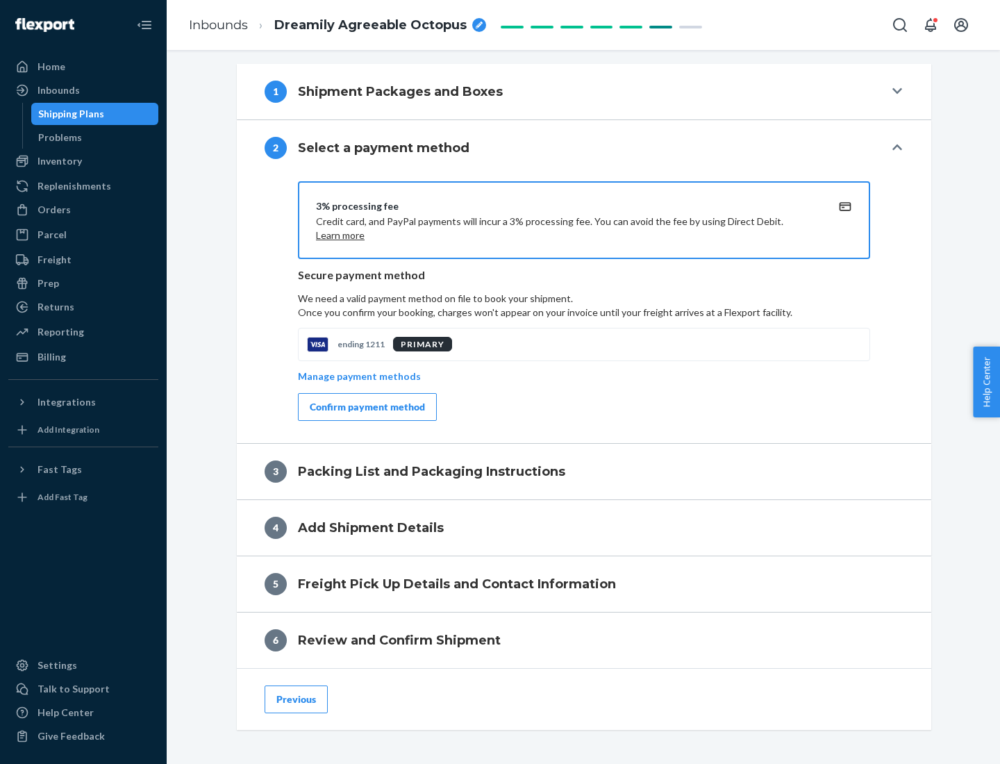
click at [366, 407] on div "Confirm payment method" at bounding box center [367, 407] width 115 height 14
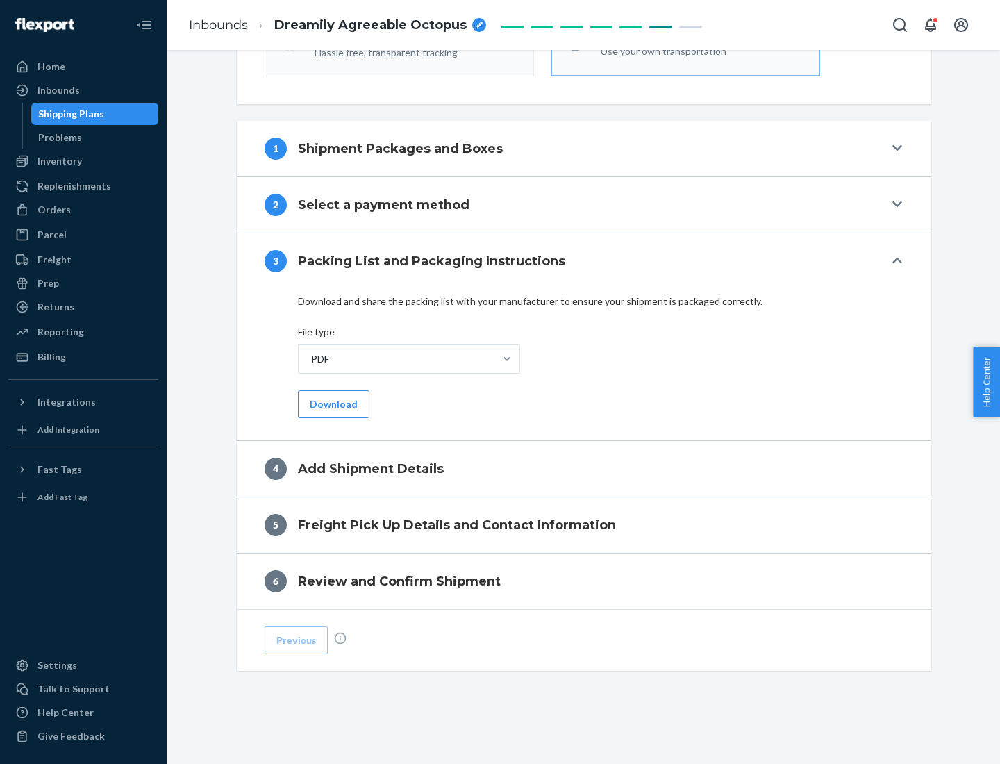
scroll to position [438, 0]
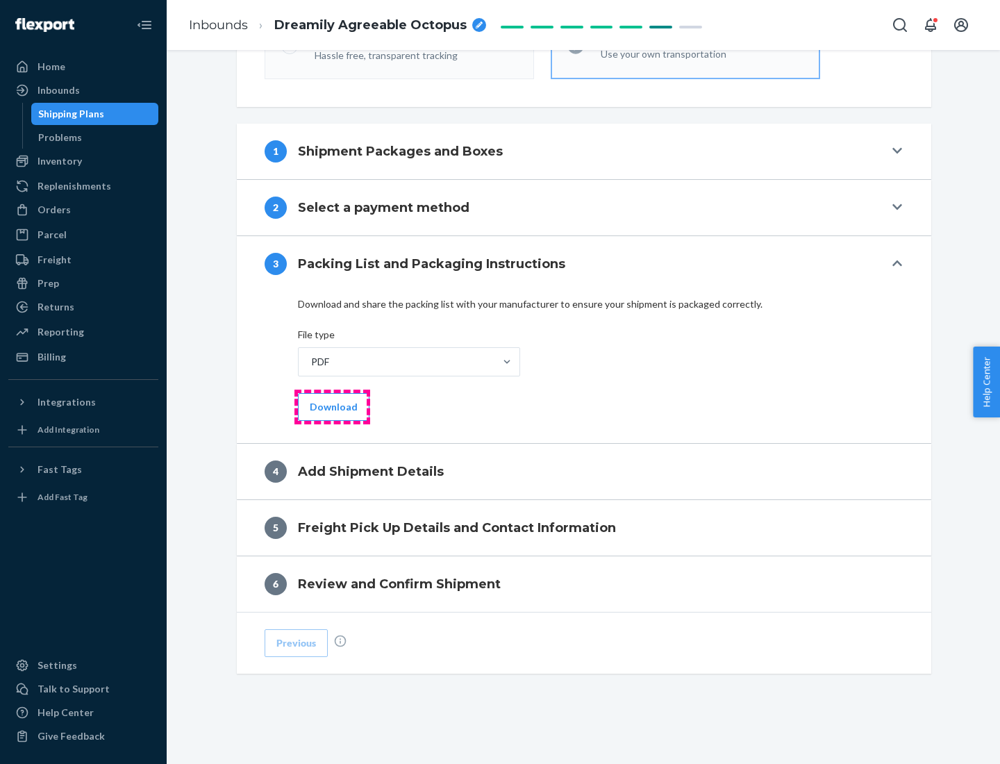
click at [332, 406] on button "Download" at bounding box center [334, 407] width 72 height 28
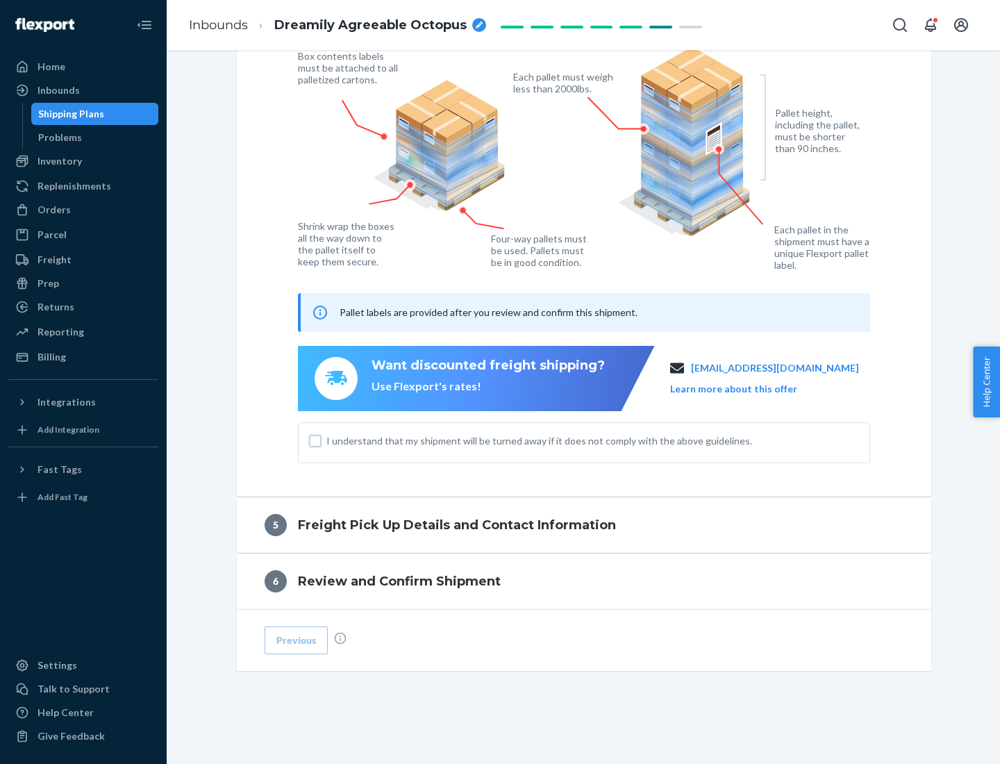
click at [315, 440] on input "I understand that my shipment will be turned away if it does not comply with th…" at bounding box center [315, 440] width 11 height 11
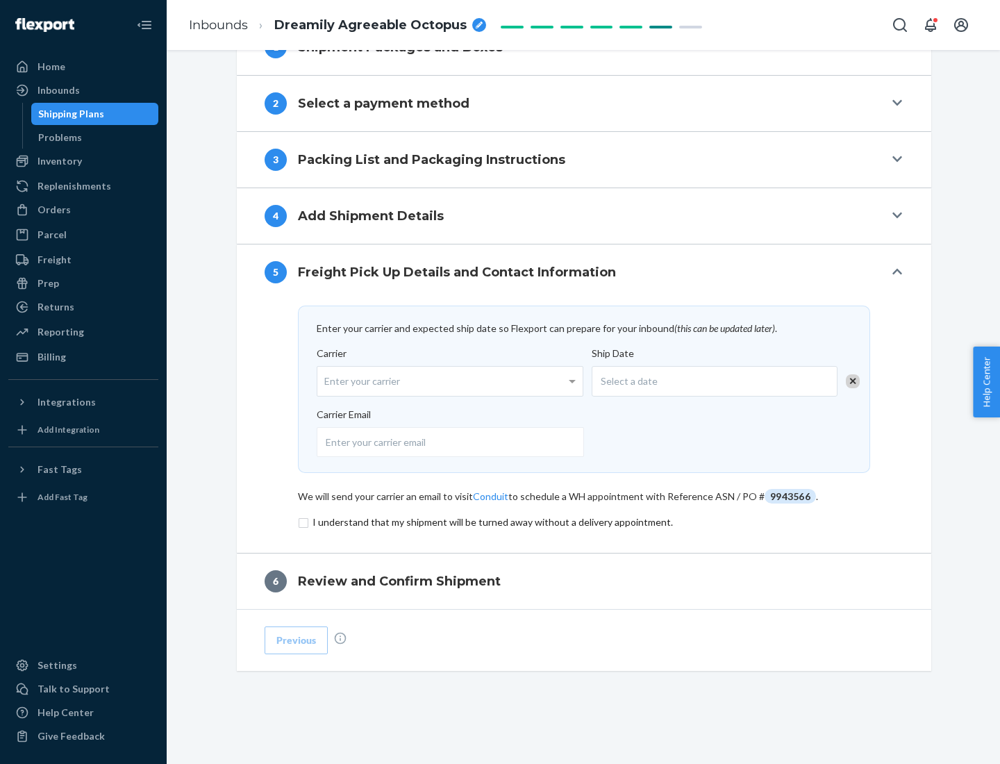
scroll to position [542, 0]
click at [584, 521] on input "checkbox" at bounding box center [584, 522] width 572 height 17
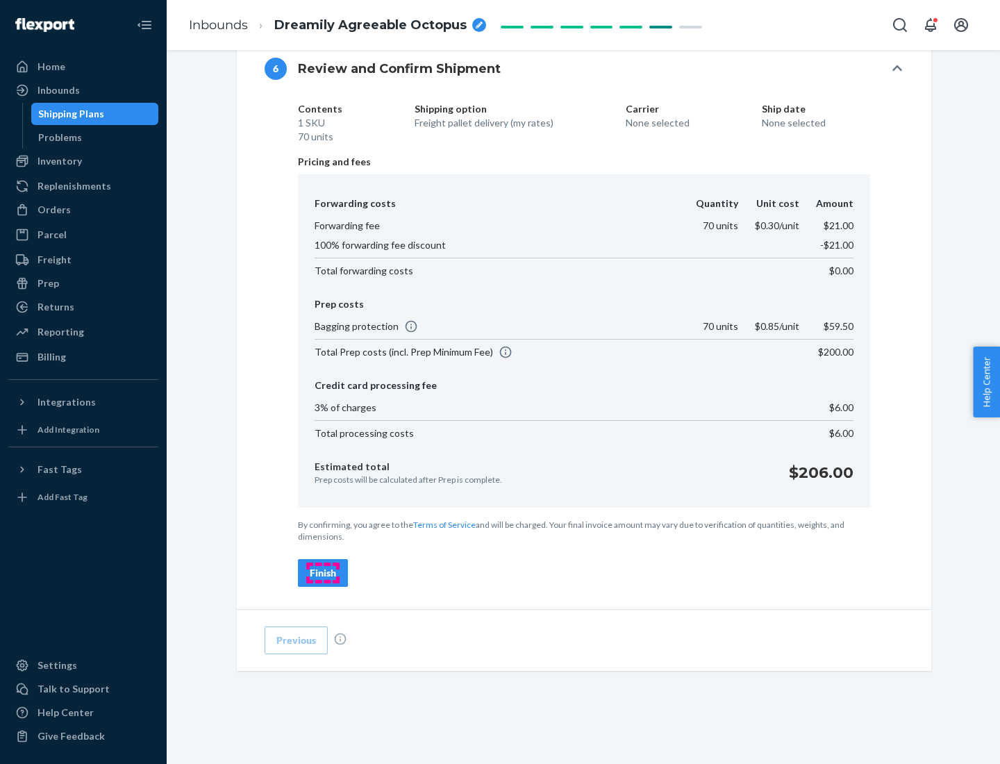
click at [323, 573] on div "Finish" at bounding box center [323, 573] width 26 height 14
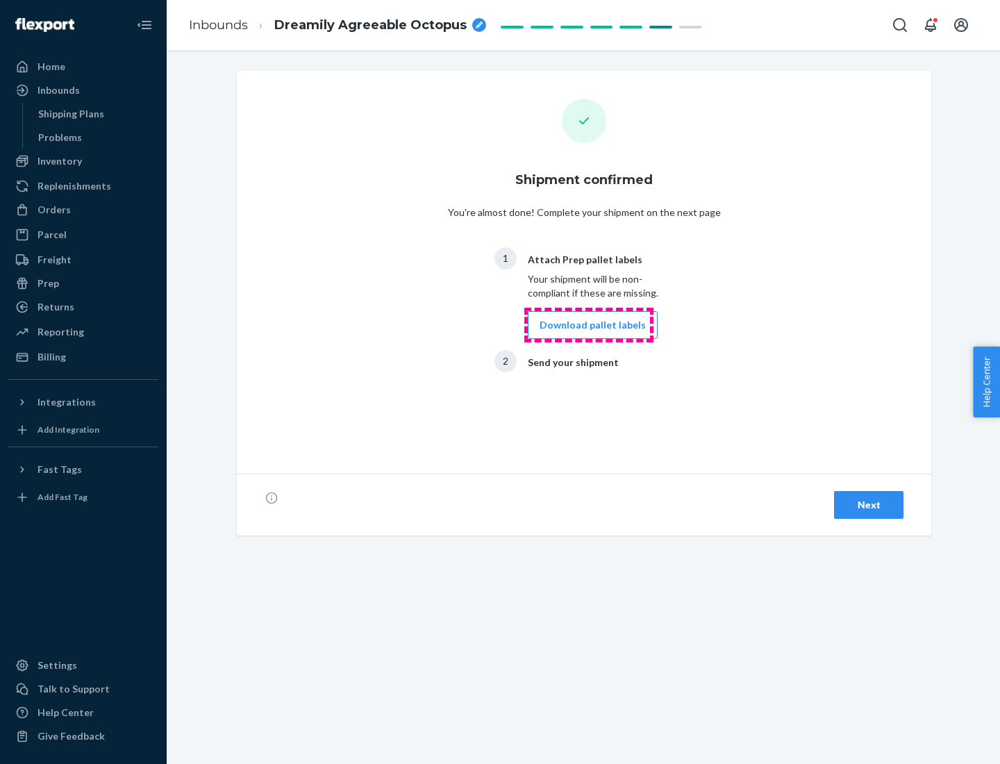
click at [589, 325] on button "Download pallet labels" at bounding box center [593, 325] width 130 height 28
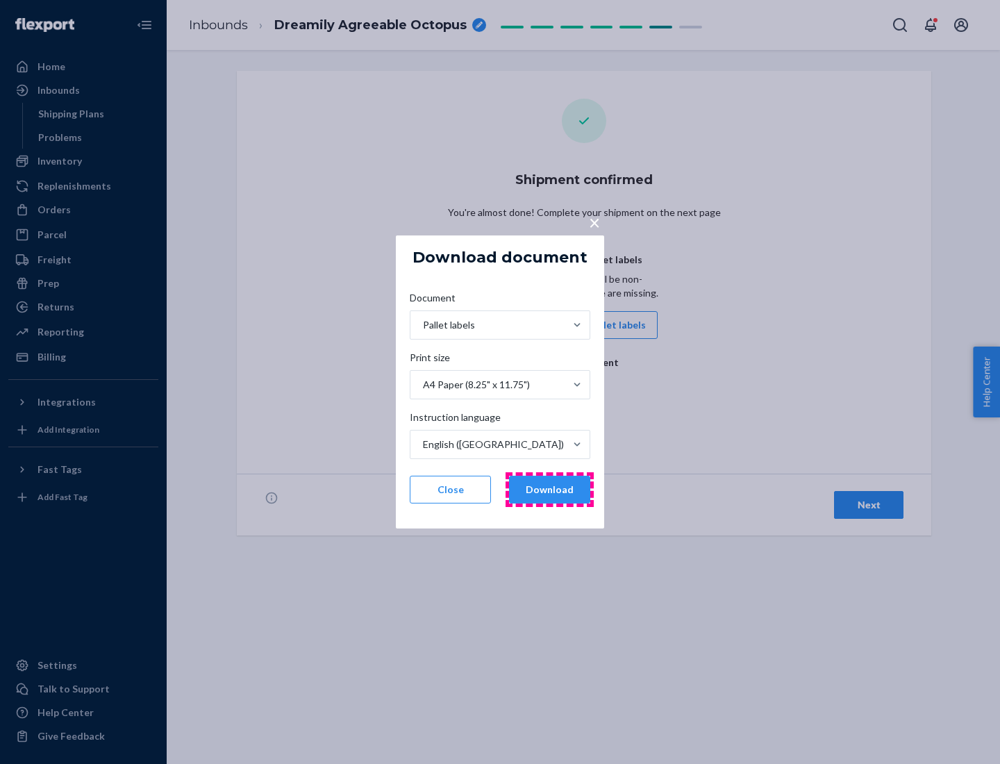
click at [549, 489] on button "Download" at bounding box center [549, 490] width 81 height 28
click at [594, 221] on span "×" at bounding box center [594, 222] width 11 height 24
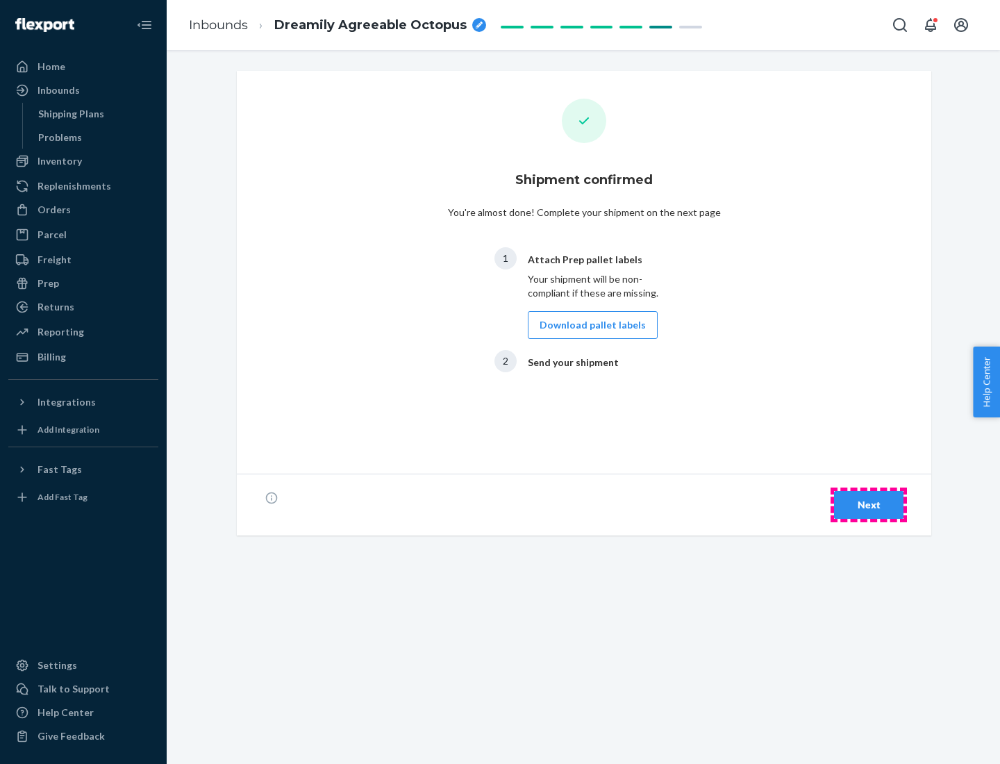
click at [869, 505] on div "Next" at bounding box center [869, 505] width 46 height 14
